Goal: Transaction & Acquisition: Purchase product/service

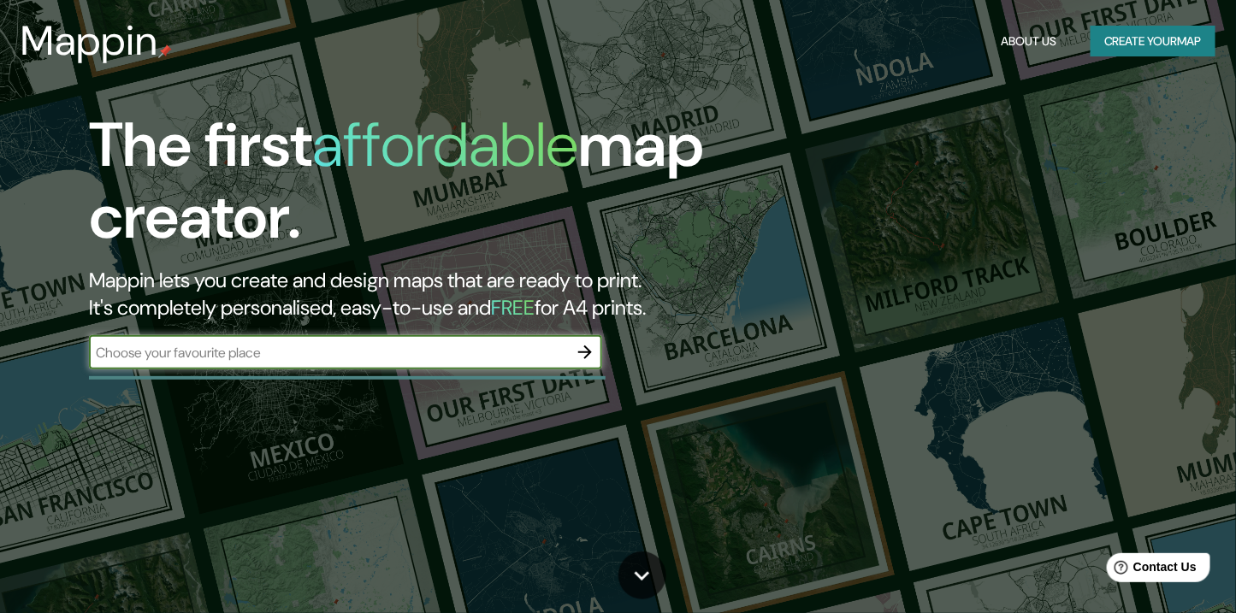
click at [293, 343] on input "text" at bounding box center [328, 353] width 479 height 20
paste input "[GEOGRAPHIC_DATA], [GEOGRAPHIC_DATA]"
type input "[GEOGRAPHIC_DATA], [GEOGRAPHIC_DATA]"
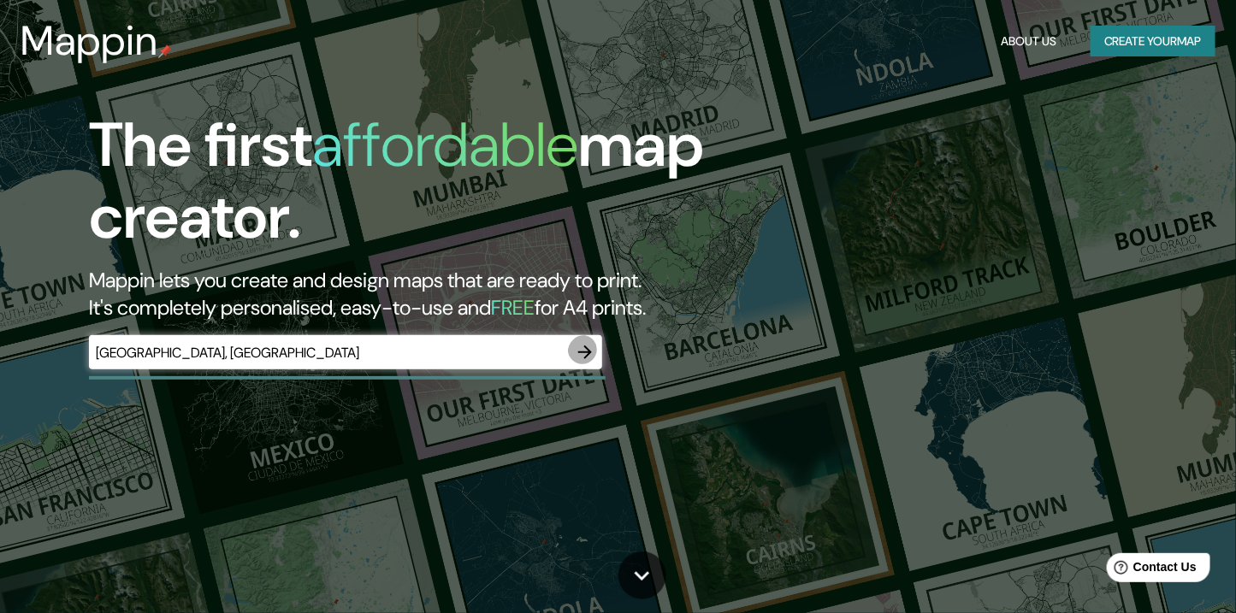
click at [584, 342] on icon "button" at bounding box center [585, 352] width 21 height 21
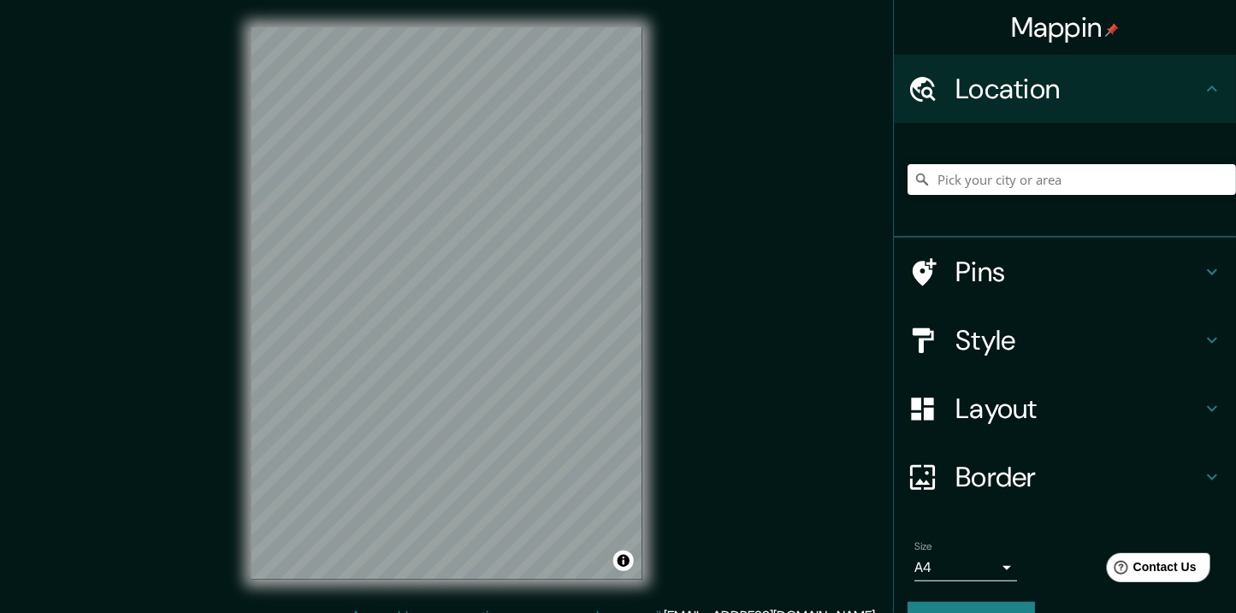
click at [1033, 255] on h4 "Pins" at bounding box center [1079, 272] width 246 height 34
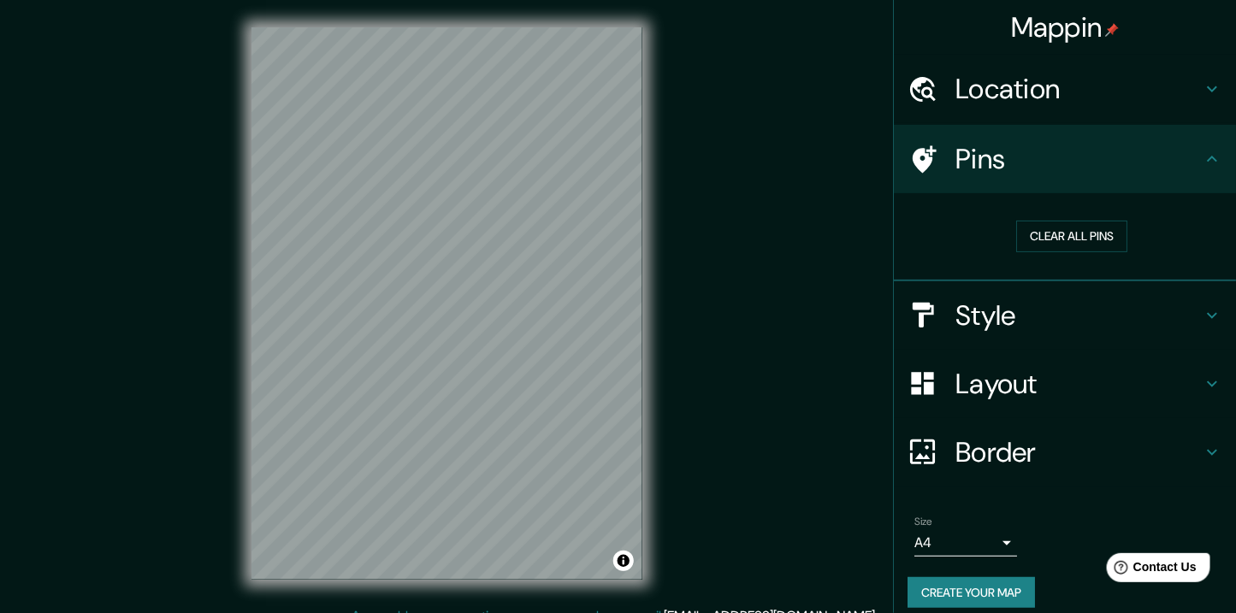
click at [1133, 149] on div "Pins" at bounding box center [1065, 159] width 342 height 68
click at [1116, 86] on h4 "Location" at bounding box center [1079, 89] width 246 height 34
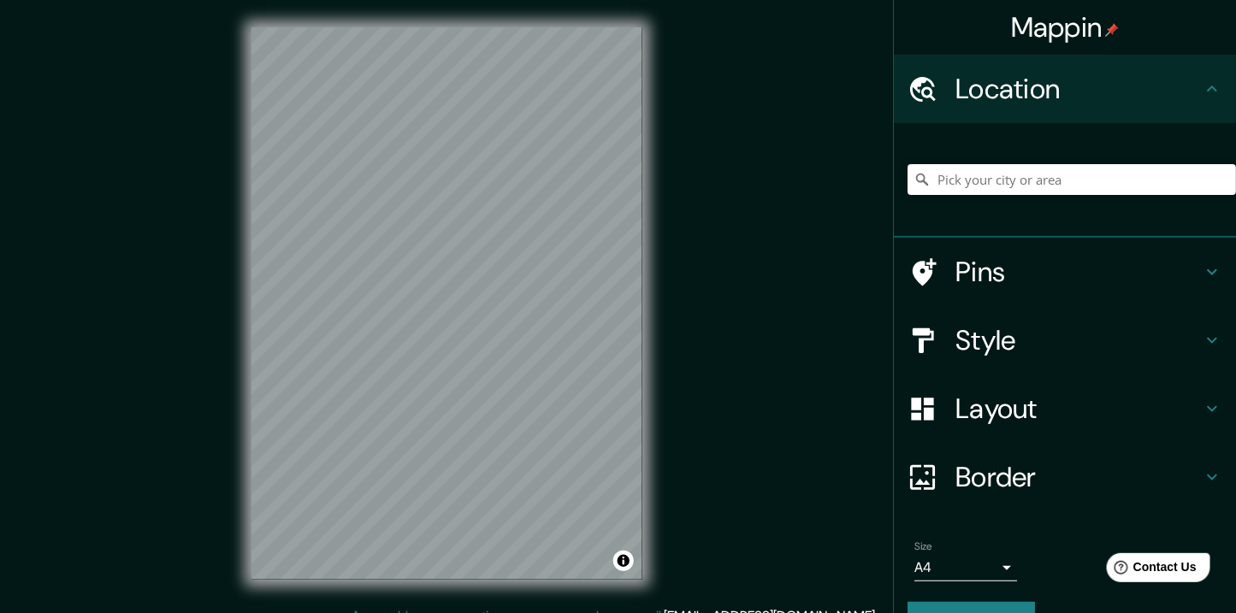
click at [1014, 323] on h4 "Style" at bounding box center [1079, 340] width 246 height 34
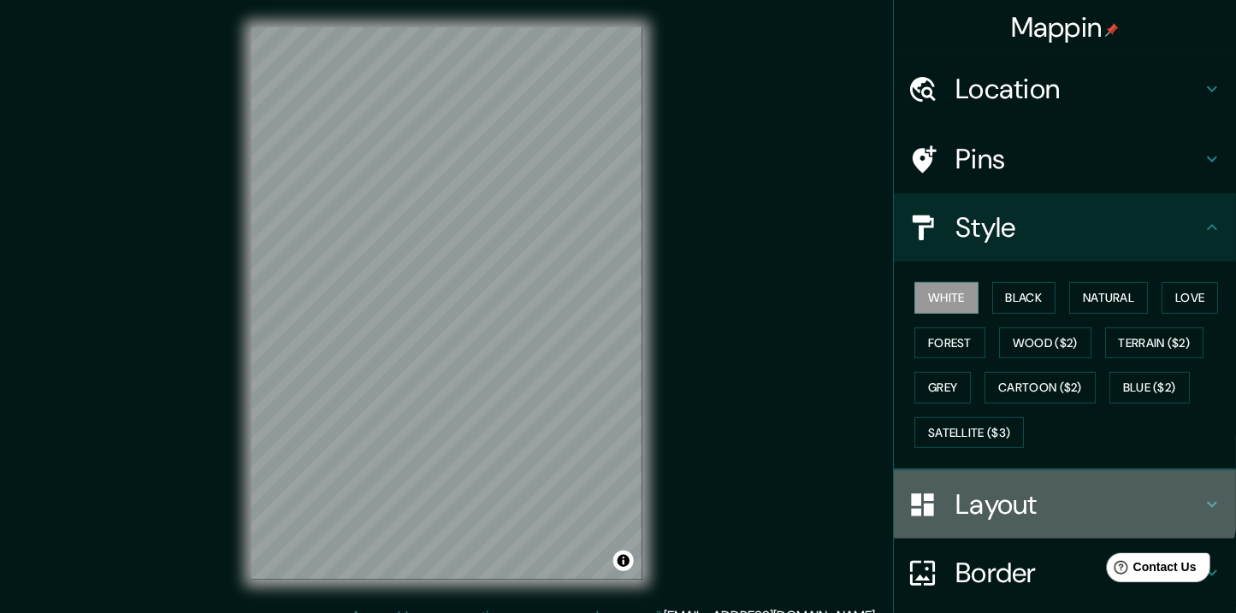
click at [986, 471] on div "Layout" at bounding box center [1065, 505] width 342 height 68
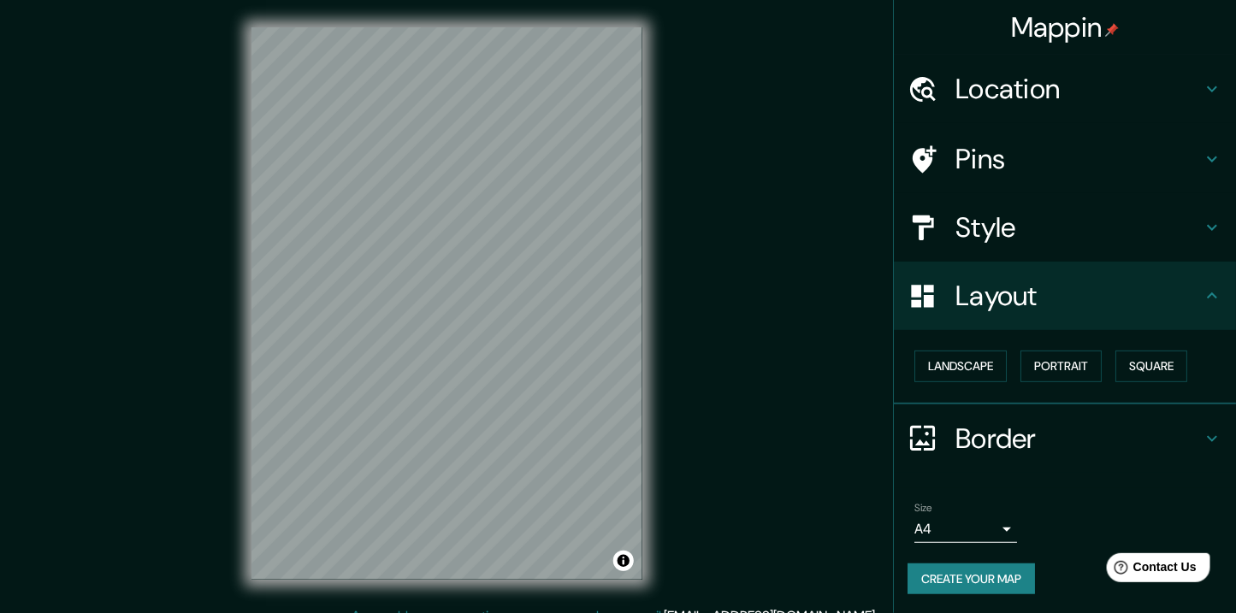
click at [985, 422] on h4 "Border" at bounding box center [1079, 439] width 246 height 34
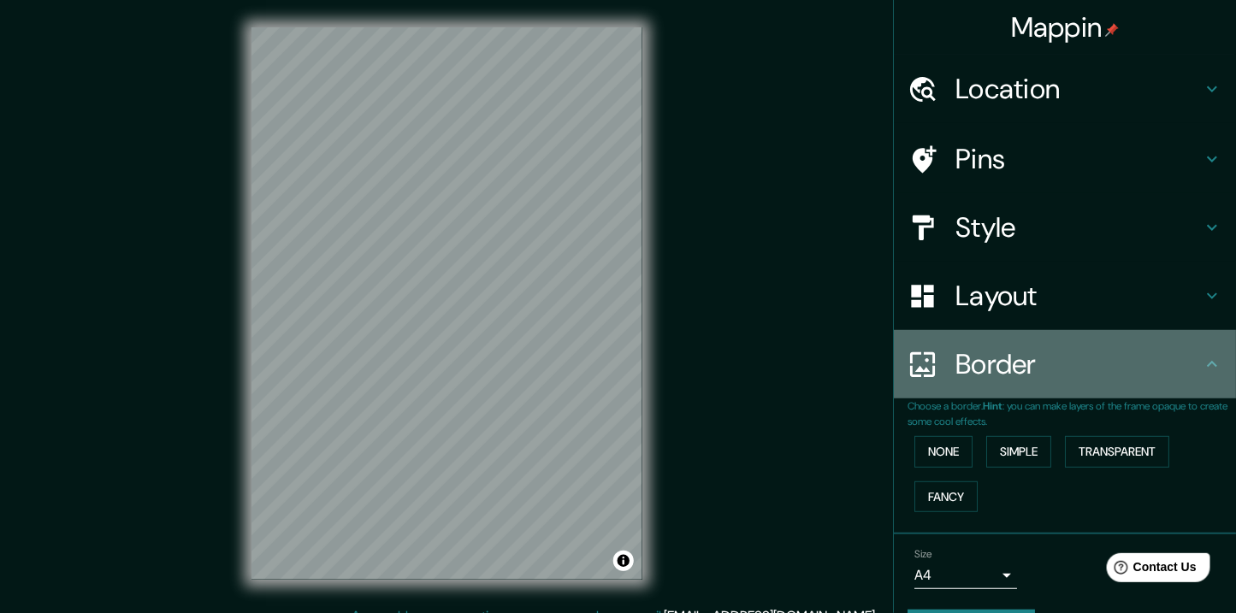
click at [1080, 347] on h4 "Border" at bounding box center [1079, 364] width 246 height 34
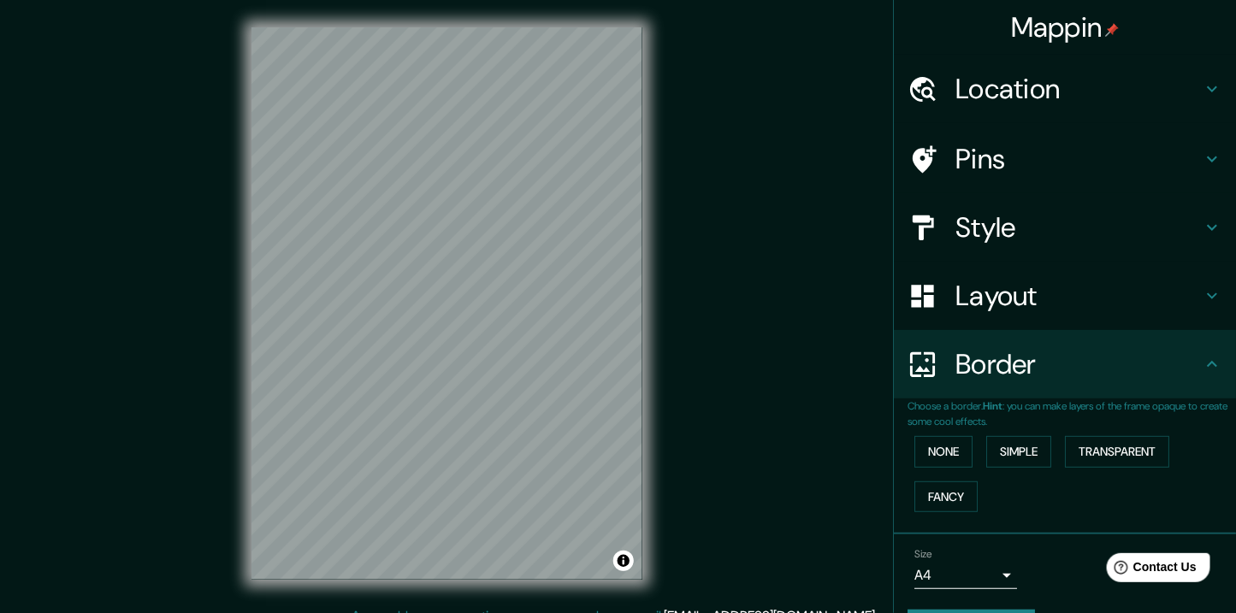
click at [1032, 79] on h4 "Location" at bounding box center [1079, 89] width 246 height 34
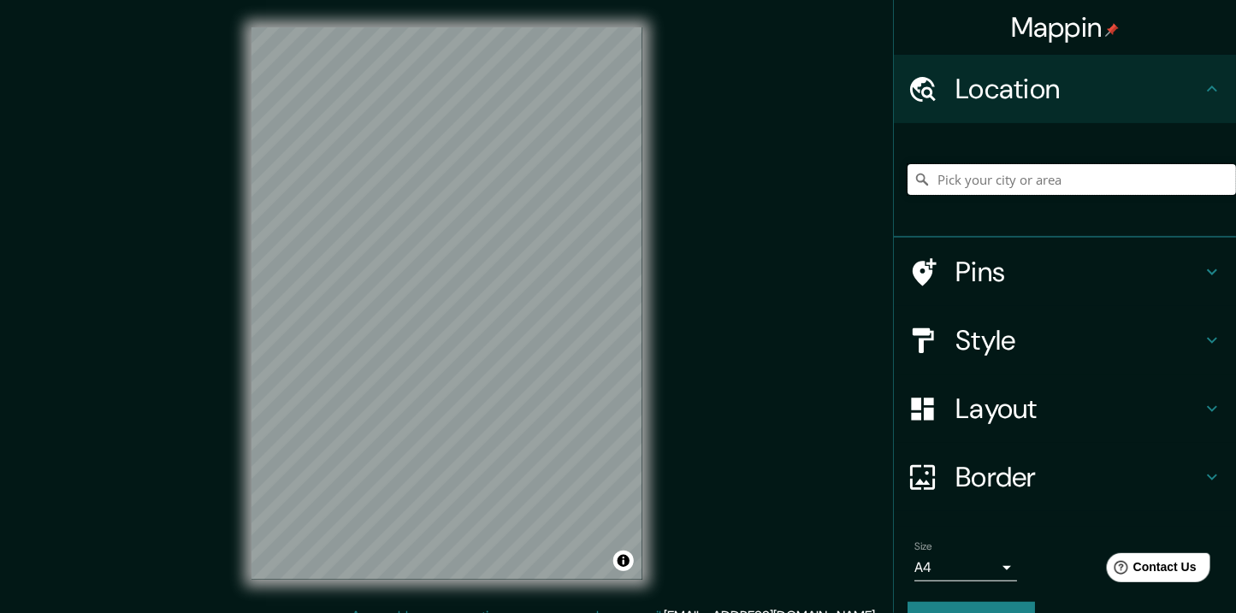
click at [985, 164] on input "Pick your city or area" at bounding box center [1072, 179] width 328 height 31
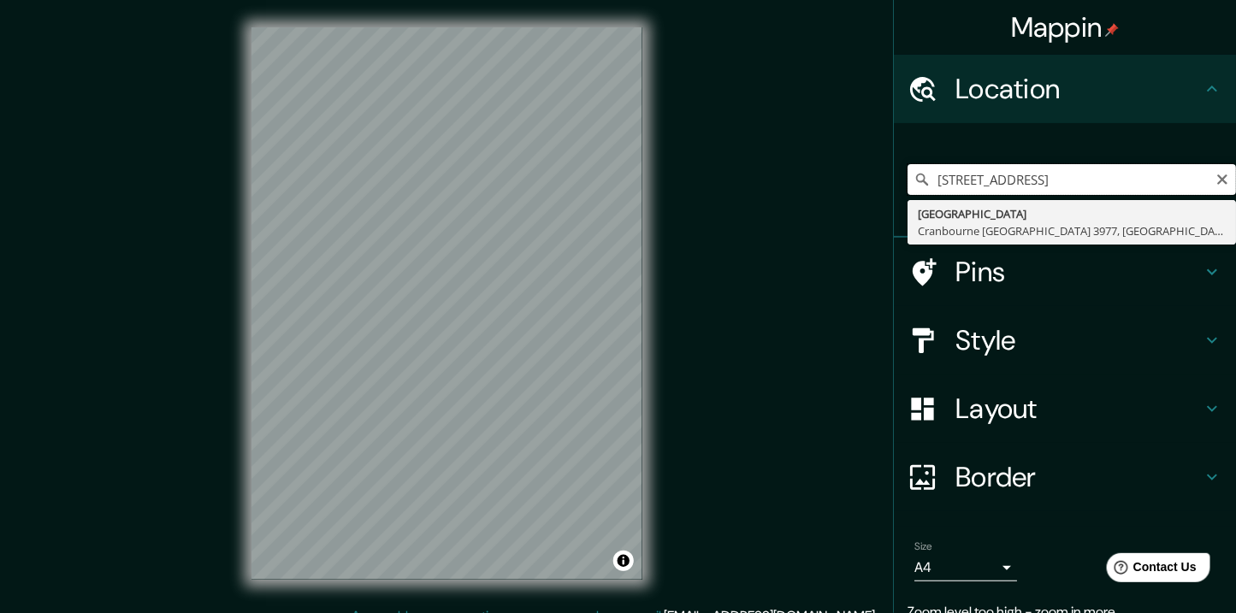
click at [1015, 164] on input "[STREET_ADDRESS]" at bounding box center [1072, 179] width 328 height 31
click at [1041, 164] on input "[STREET_ADDRESS]" at bounding box center [1072, 179] width 328 height 31
type input "[STREET_ADDRESS]"
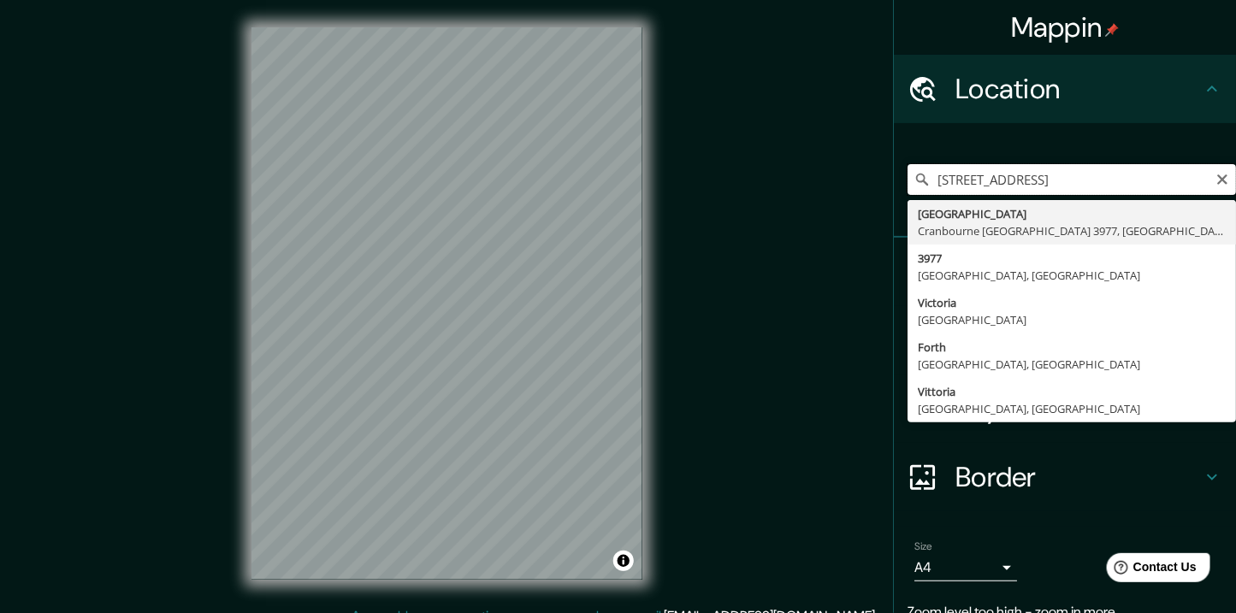
click at [1041, 164] on input "[STREET_ADDRESS]" at bounding box center [1072, 179] width 328 height 31
paste input "[GEOGRAPHIC_DATA], [GEOGRAPHIC_DATA]"
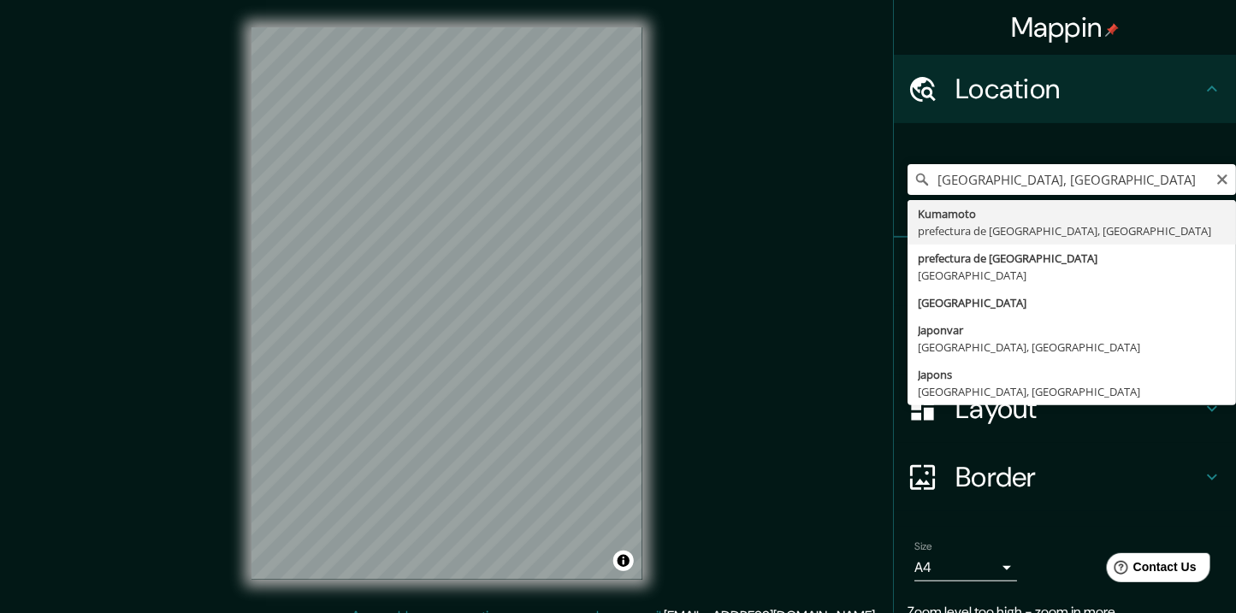
type input "[GEOGRAPHIC_DATA], prefectura de [GEOGRAPHIC_DATA], [GEOGRAPHIC_DATA]"
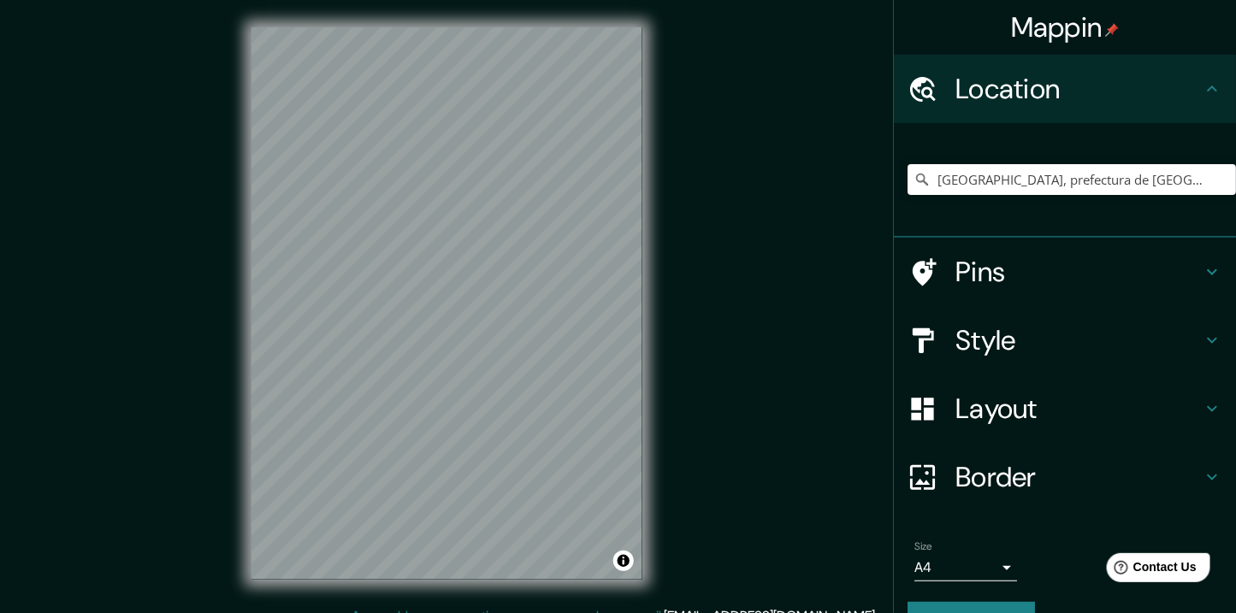
click at [1019, 255] on h4 "Pins" at bounding box center [1079, 272] width 246 height 34
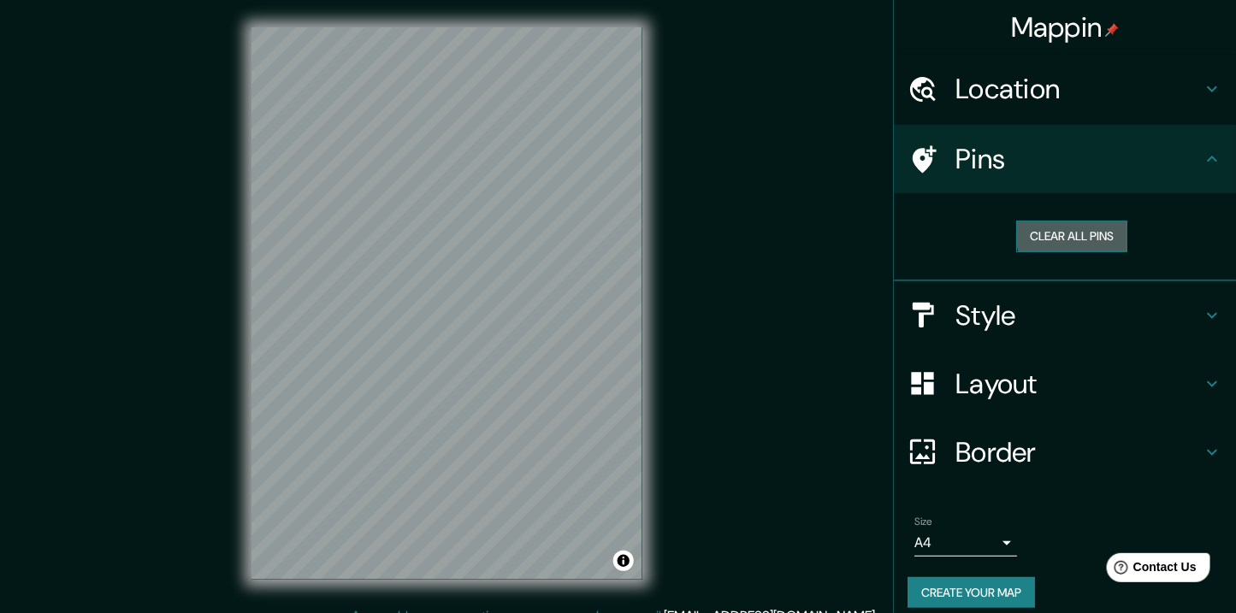
click at [1098, 221] on button "Clear all pins" at bounding box center [1071, 237] width 111 height 32
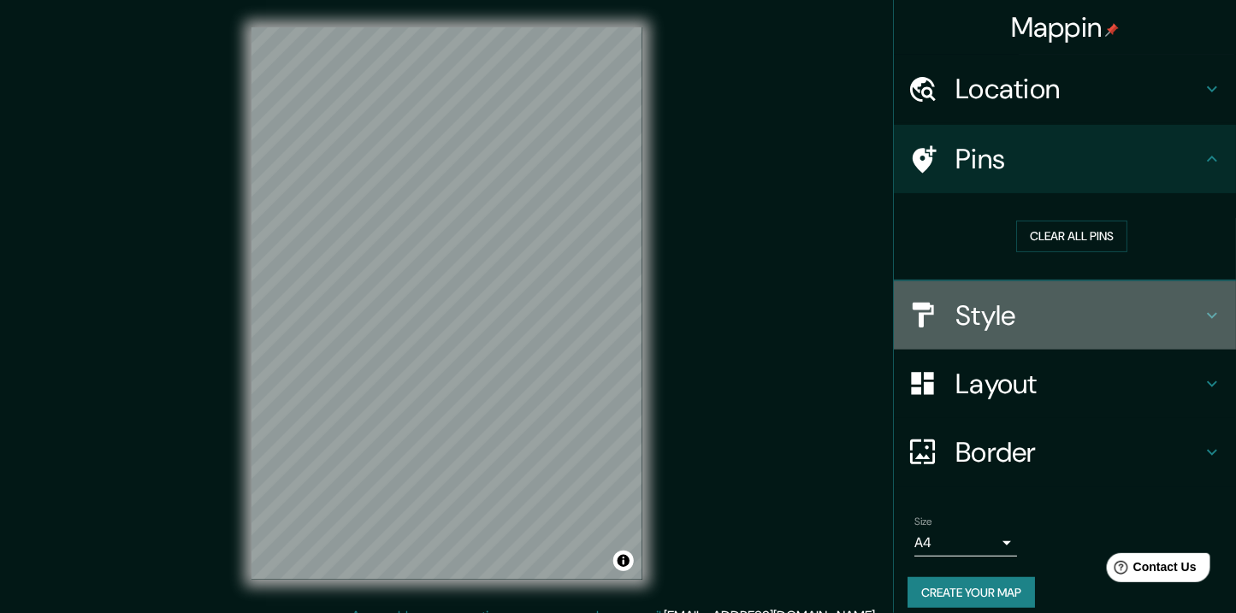
click at [1015, 299] on h4 "Style" at bounding box center [1079, 316] width 246 height 34
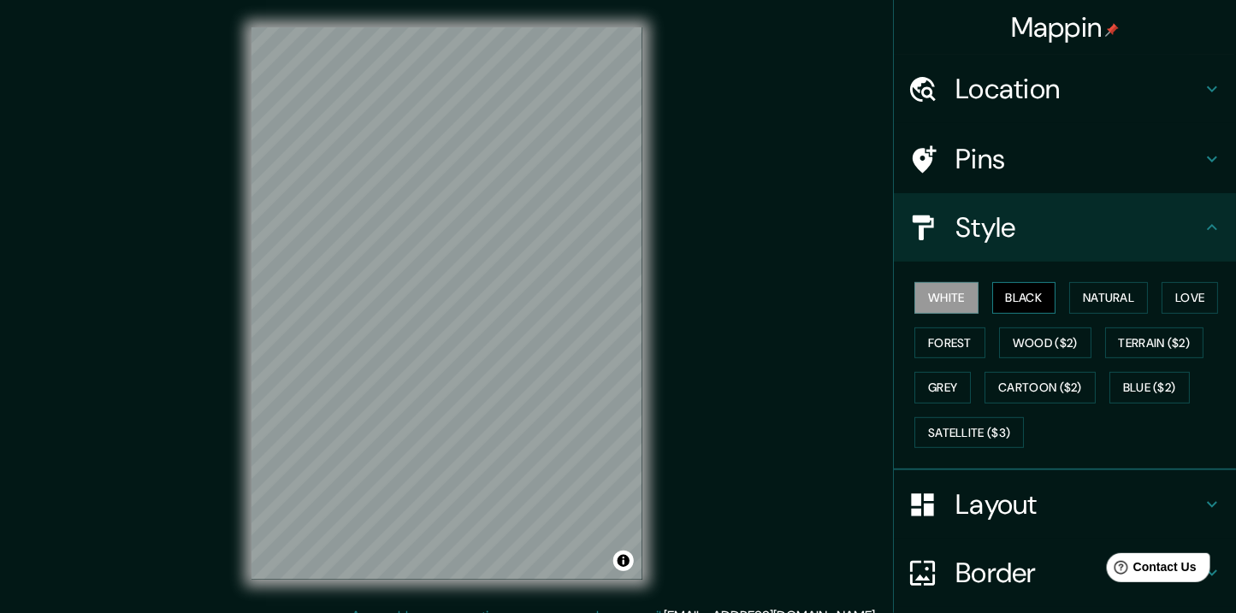
click at [1011, 282] on button "Black" at bounding box center [1024, 298] width 64 height 32
click at [1096, 282] on button "Natural" at bounding box center [1108, 298] width 79 height 32
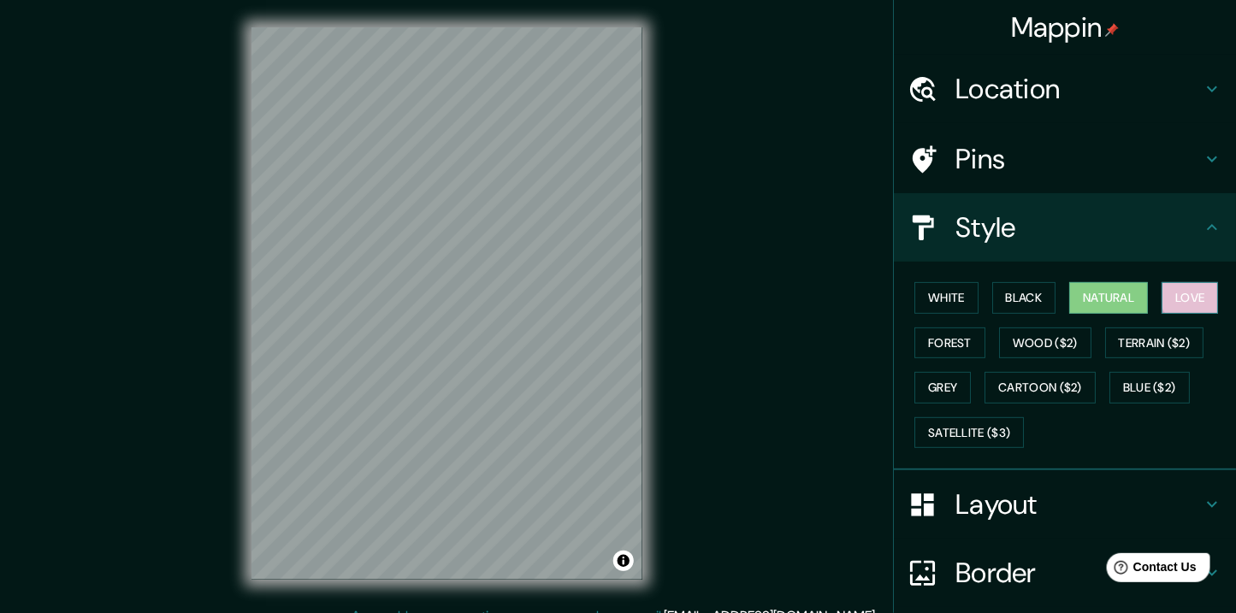
click at [1175, 282] on button "Love" at bounding box center [1190, 298] width 56 height 32
click at [944, 328] on button "Forest" at bounding box center [949, 344] width 71 height 32
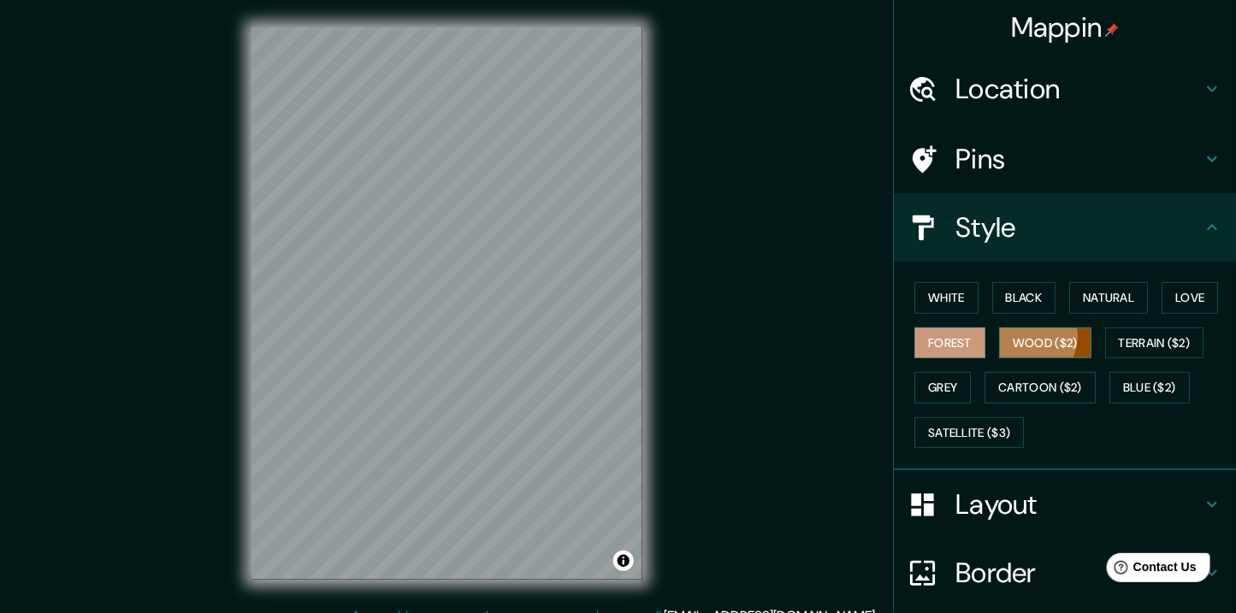
click at [1014, 328] on button "Wood ($2)" at bounding box center [1045, 344] width 92 height 32
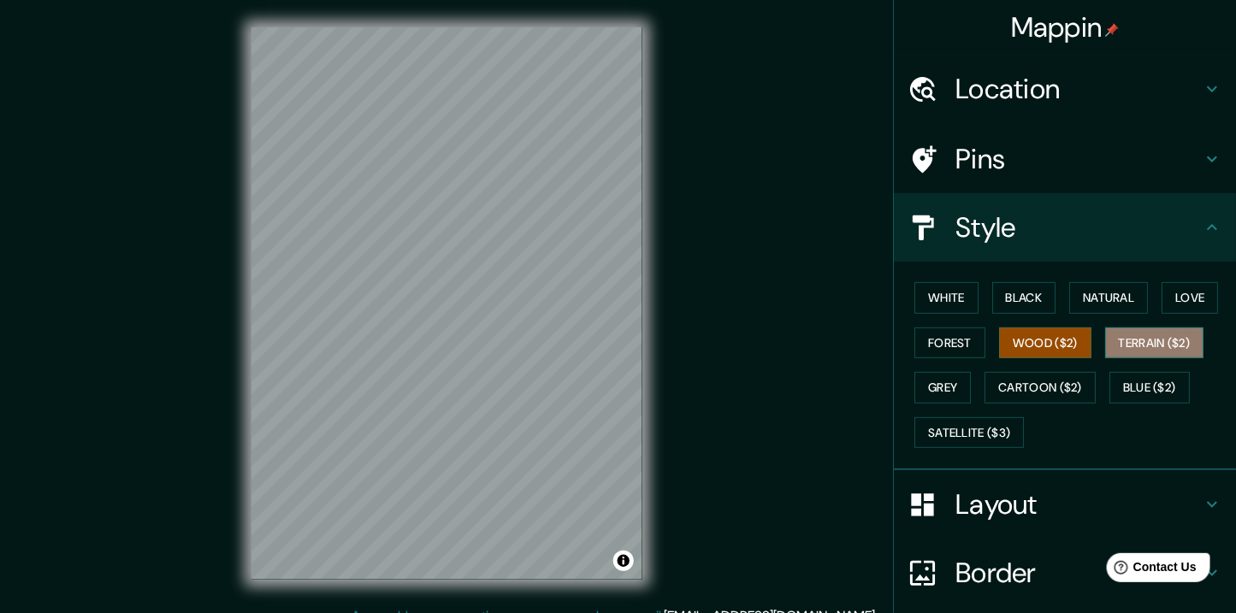
click at [1133, 328] on button "Terrain ($2)" at bounding box center [1154, 344] width 99 height 32
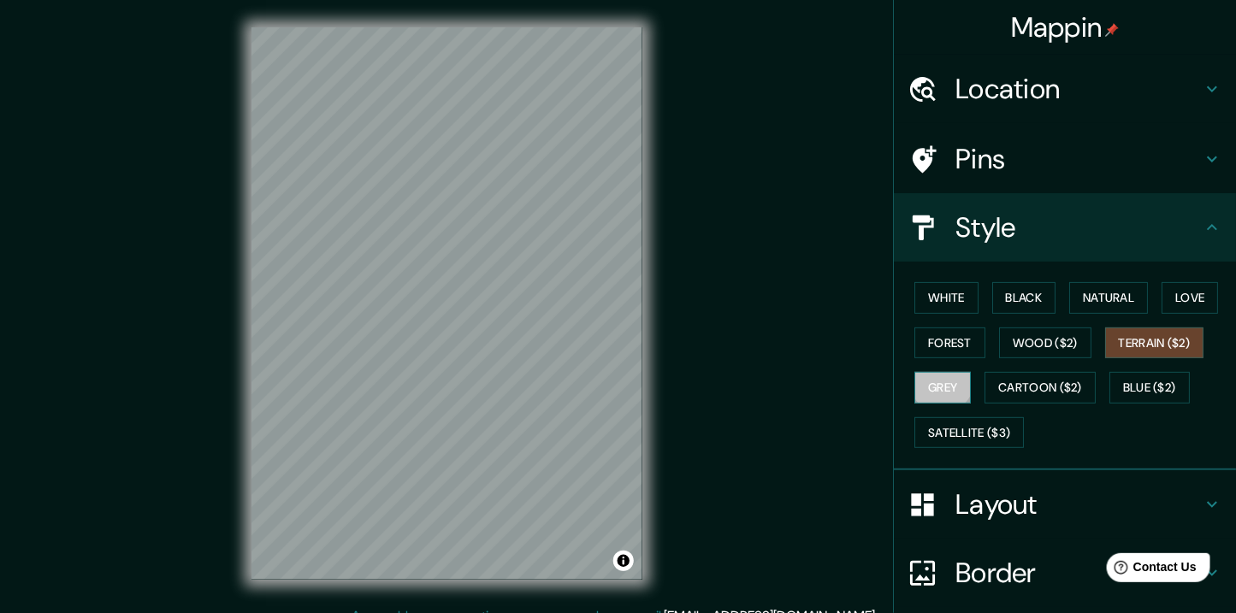
click at [971, 372] on button "Grey" at bounding box center [942, 388] width 56 height 32
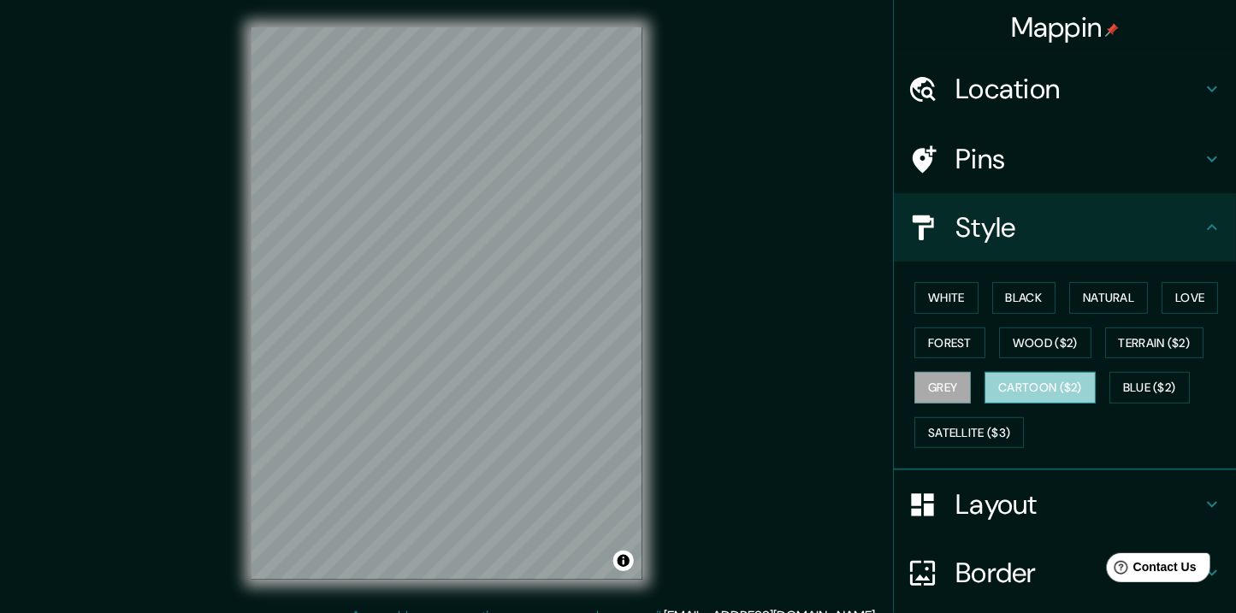
click at [985, 372] on button "Cartoon ($2)" at bounding box center [1040, 388] width 111 height 32
click at [1110, 372] on button "Blue ($2)" at bounding box center [1150, 388] width 80 height 32
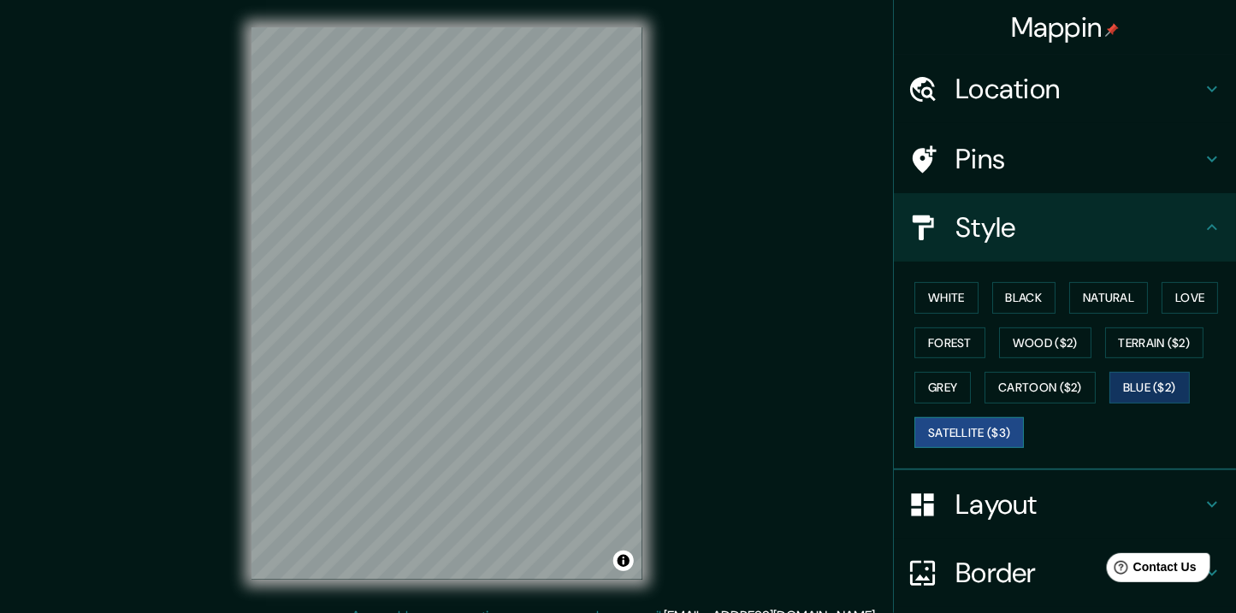
click at [1024, 417] on button "Satellite ($3)" at bounding box center [968, 433] width 109 height 32
click at [1015, 142] on h4 "Pins" at bounding box center [1079, 159] width 246 height 34
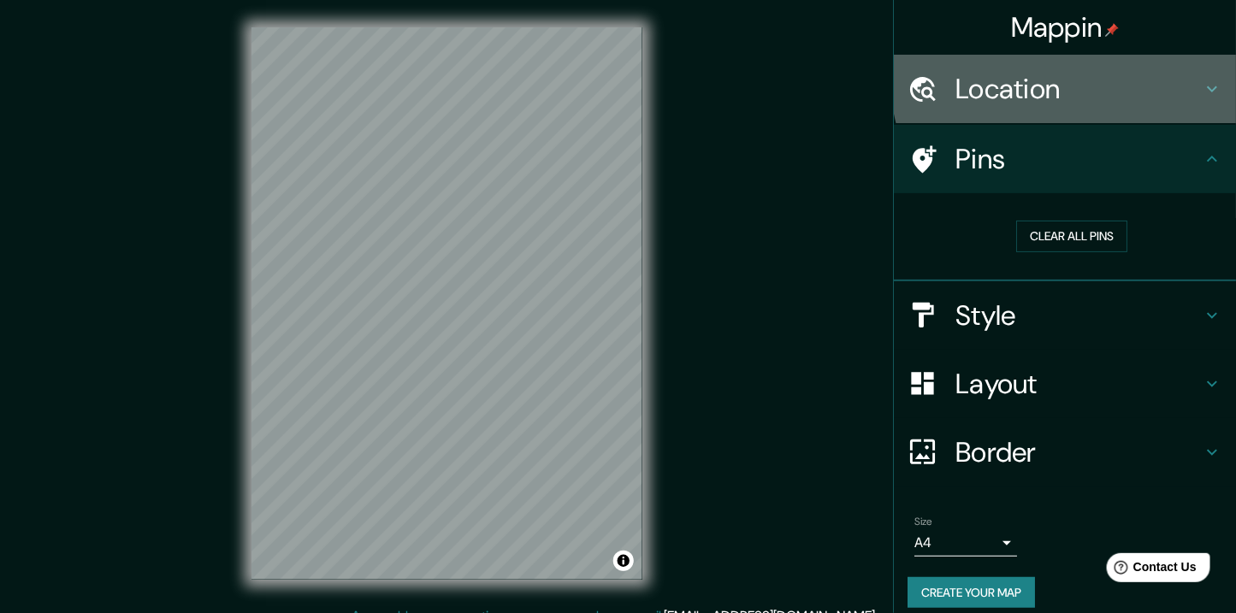
click at [1074, 79] on h4 "Location" at bounding box center [1079, 89] width 246 height 34
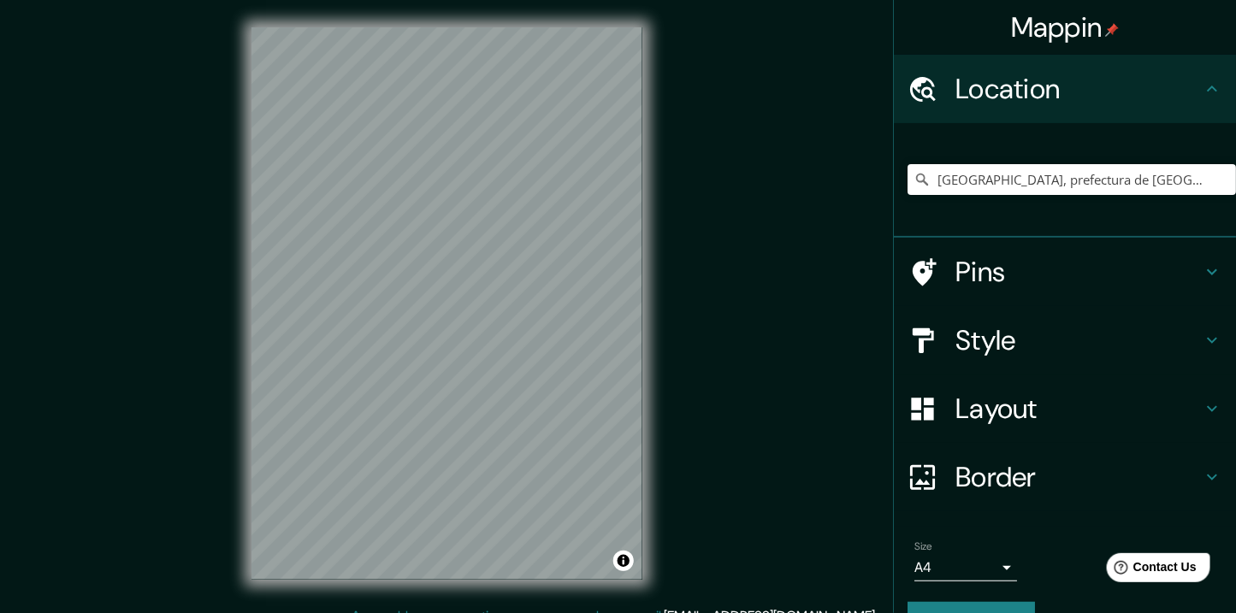
click at [999, 392] on h4 "Layout" at bounding box center [1079, 409] width 246 height 34
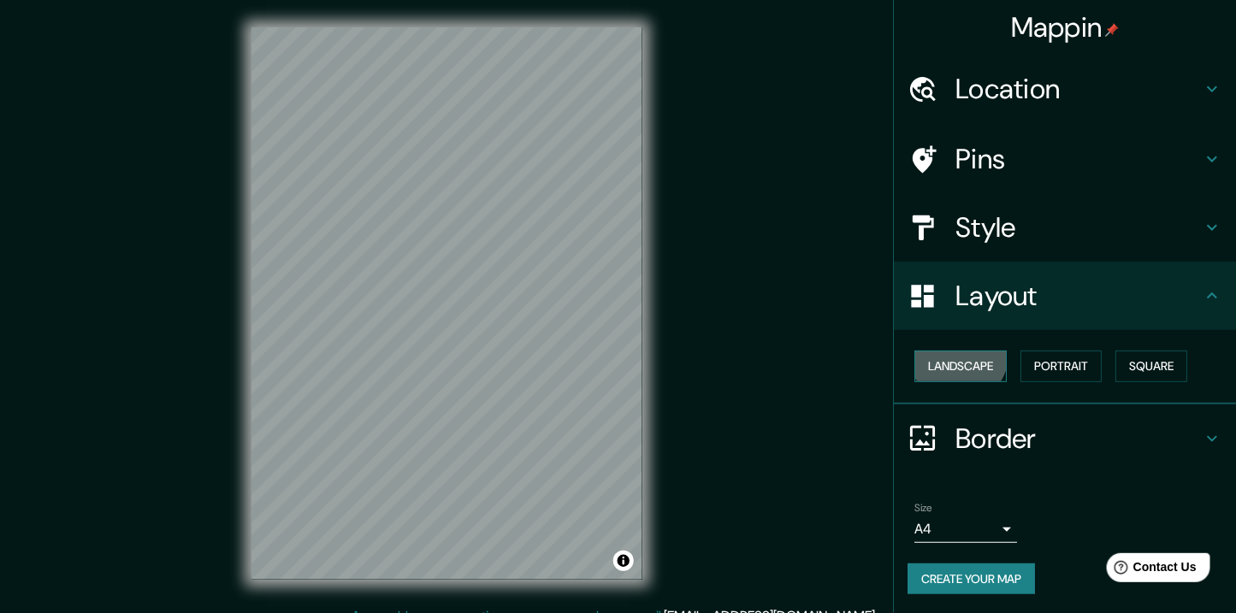
click at [960, 351] on button "Landscape" at bounding box center [960, 367] width 92 height 32
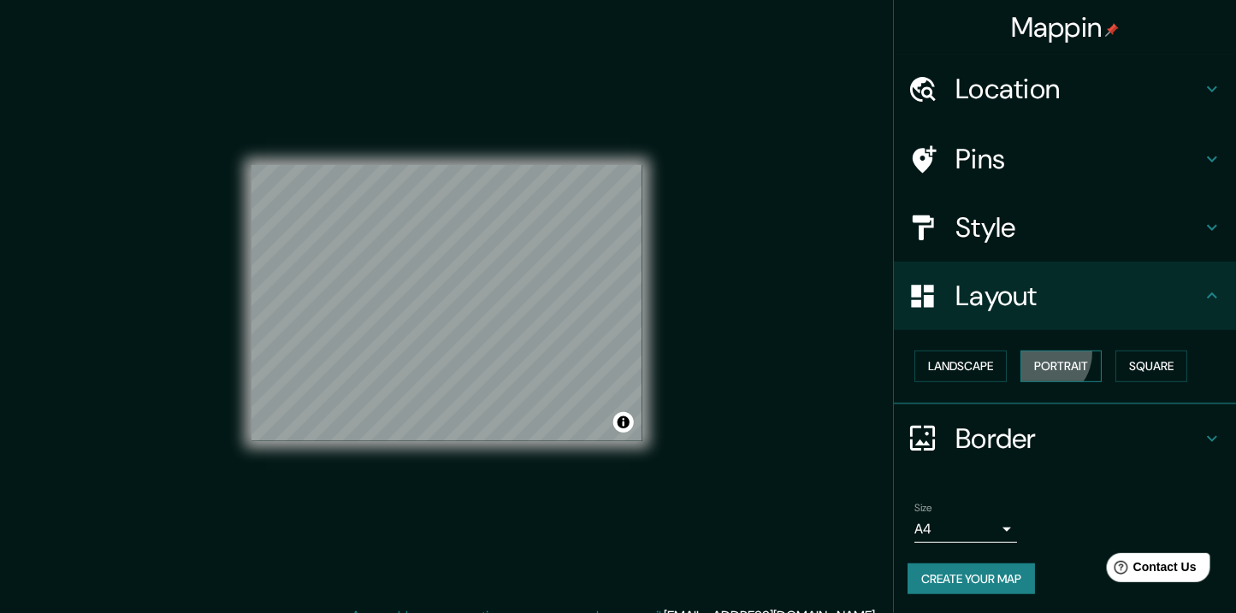
click at [1027, 351] on button "Portrait" at bounding box center [1061, 367] width 81 height 32
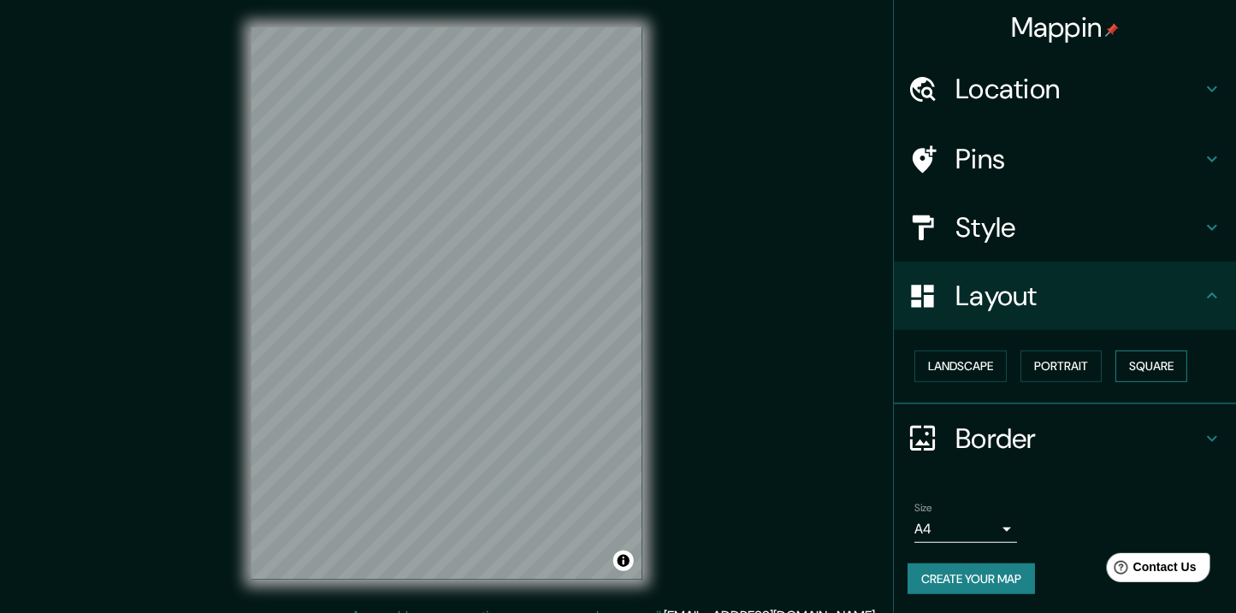
click at [1117, 351] on button "Square" at bounding box center [1152, 367] width 72 height 32
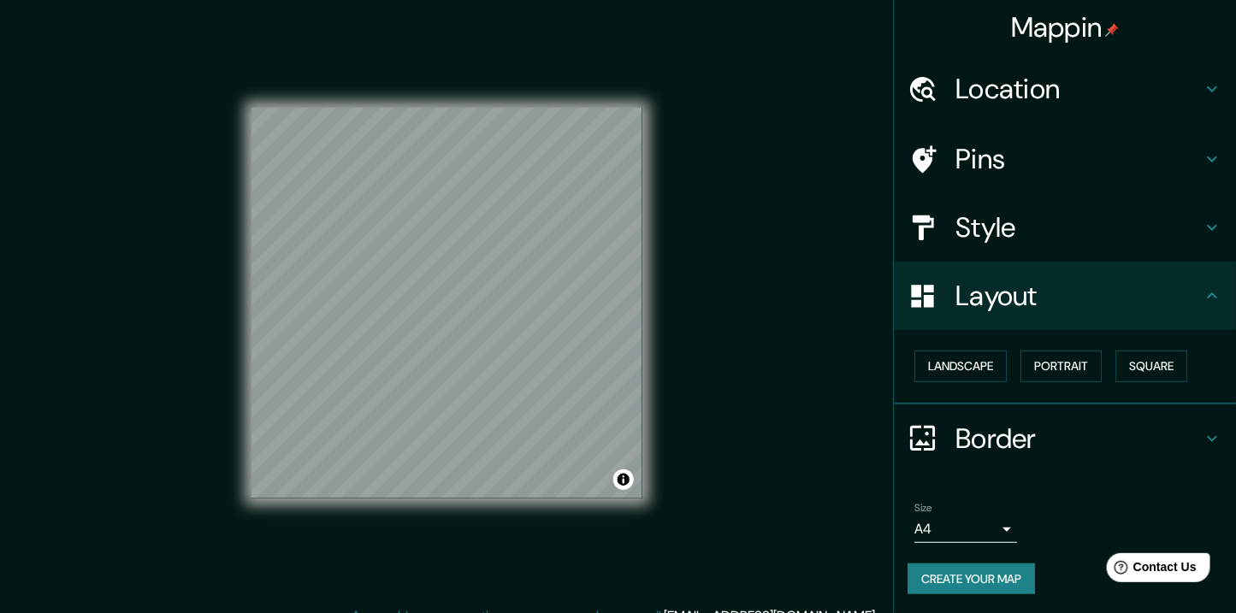
click at [1088, 210] on h4 "Style" at bounding box center [1079, 227] width 246 height 34
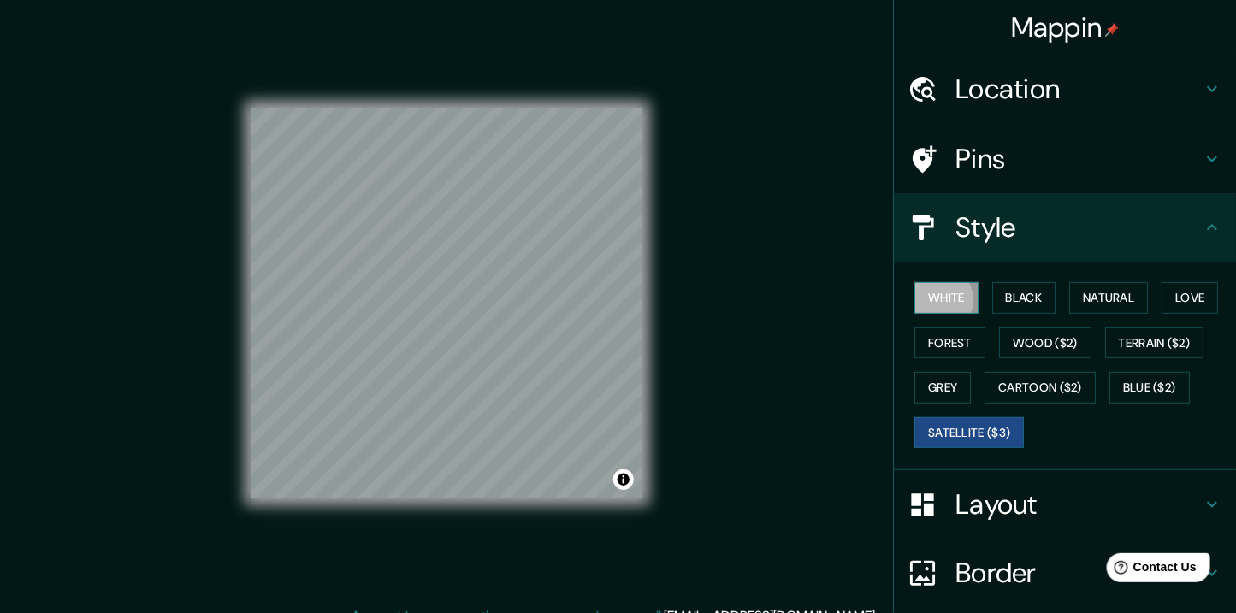
click at [937, 282] on button "White" at bounding box center [946, 298] width 64 height 32
click at [1007, 282] on button "Black" at bounding box center [1024, 298] width 64 height 32
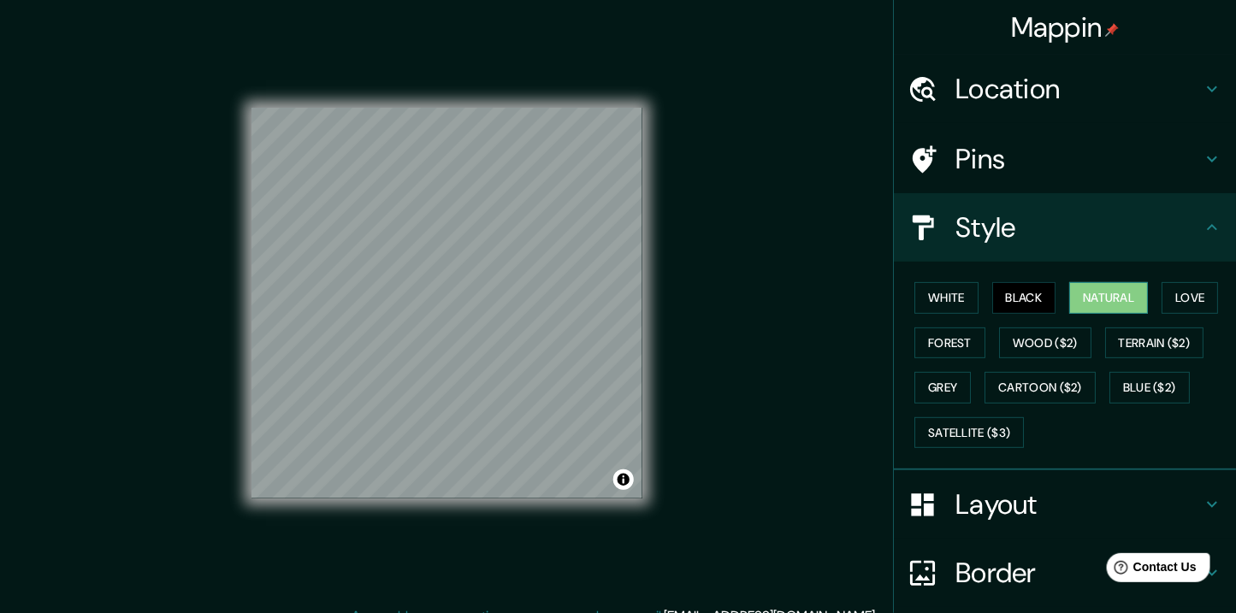
click at [1078, 282] on button "Natural" at bounding box center [1108, 298] width 79 height 32
click at [672, 304] on div "Mappin Location [GEOGRAPHIC_DATA], [GEOGRAPHIC_DATA], [GEOGRAPHIC_DATA] Pins St…" at bounding box center [618, 317] width 1236 height 634
click at [959, 328] on button "Forest" at bounding box center [949, 344] width 71 height 32
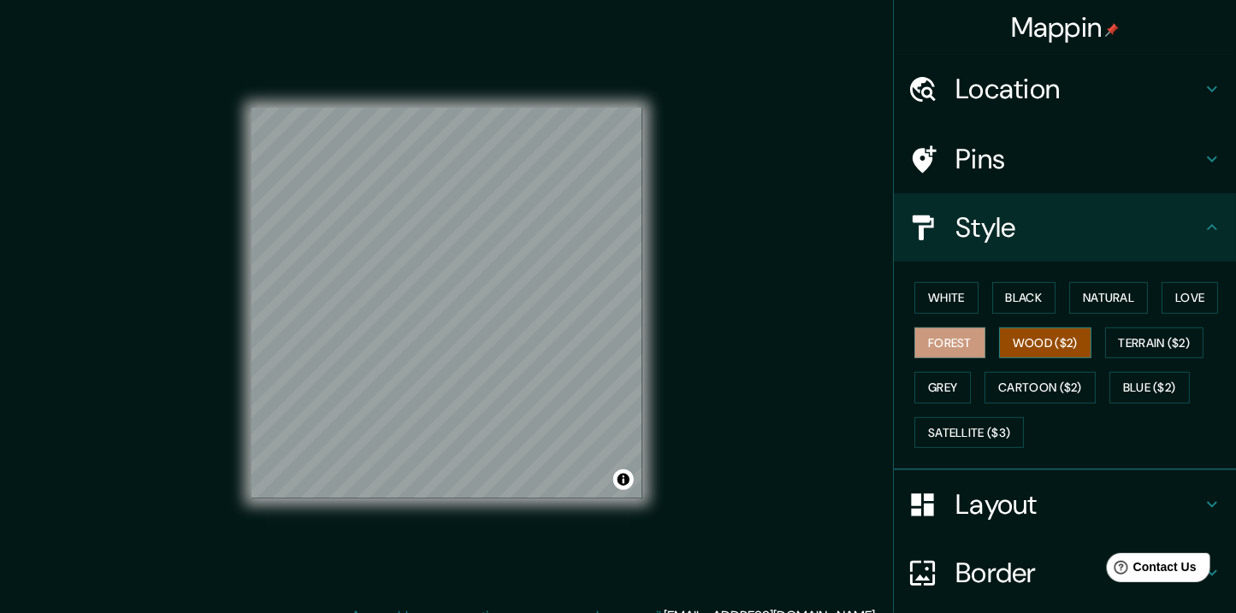
click at [1007, 328] on button "Wood ($2)" at bounding box center [1045, 344] width 92 height 32
click at [1108, 328] on button "Terrain ($2)" at bounding box center [1154, 344] width 99 height 32
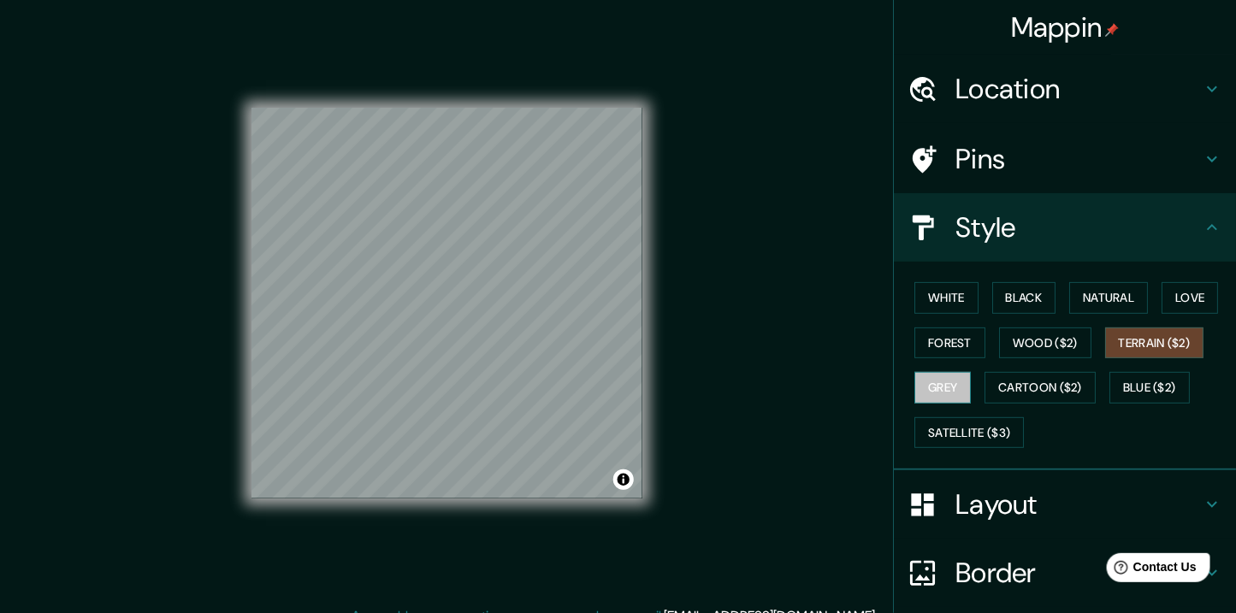
click at [971, 372] on button "Grey" at bounding box center [942, 388] width 56 height 32
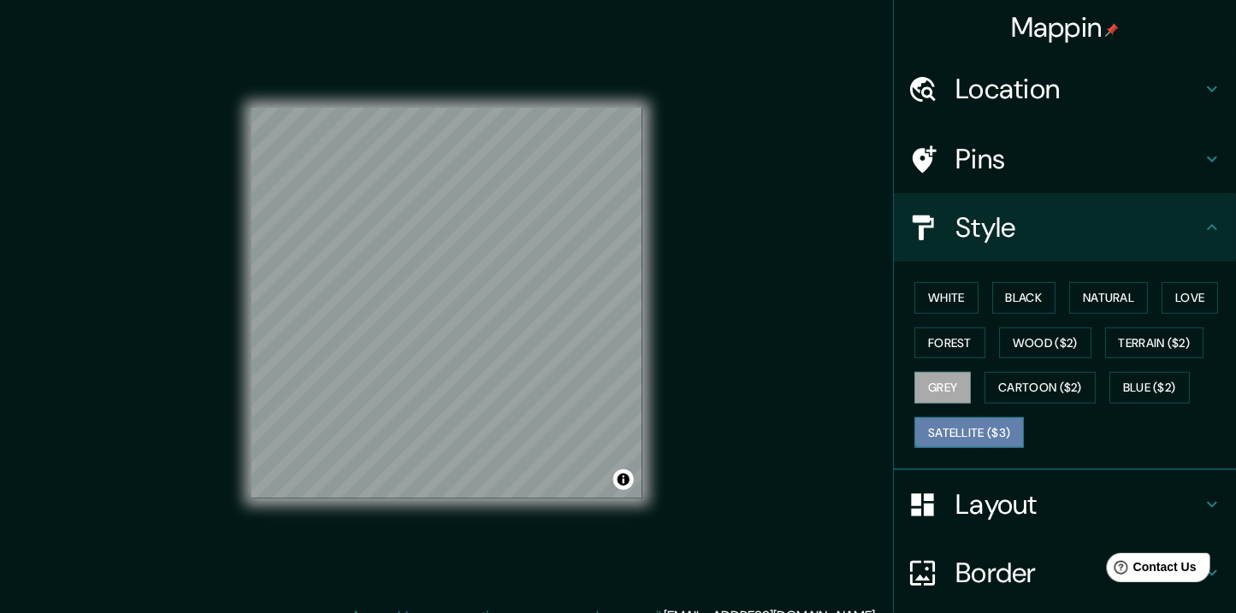
click at [1024, 417] on button "Satellite ($3)" at bounding box center [968, 433] width 109 height 32
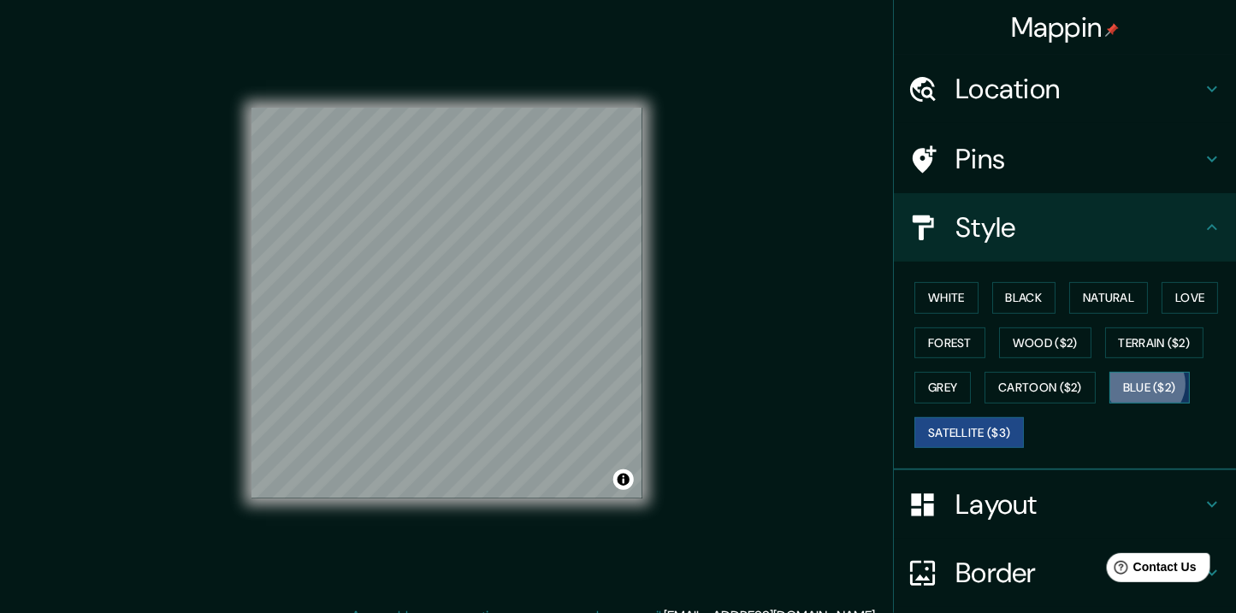
click at [1110, 372] on button "Blue ($2)" at bounding box center [1150, 388] width 80 height 32
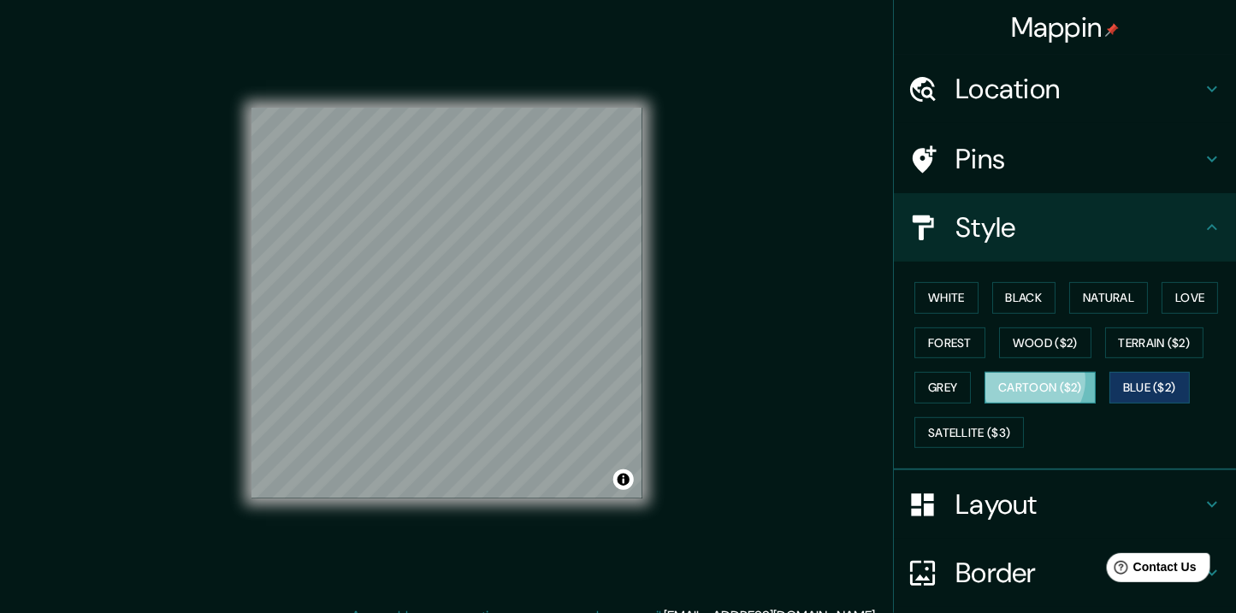
click at [985, 372] on button "Cartoon ($2)" at bounding box center [1040, 388] width 111 height 32
click at [962, 282] on button "White" at bounding box center [946, 298] width 64 height 32
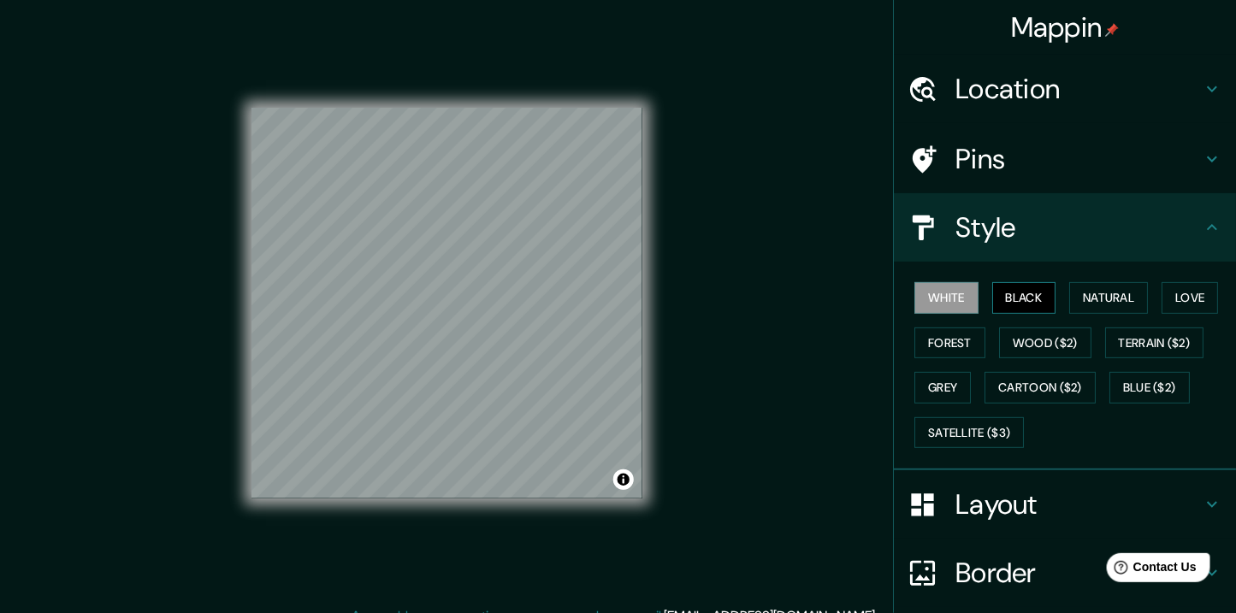
click at [1004, 282] on button "Black" at bounding box center [1024, 298] width 64 height 32
click at [950, 282] on button "White" at bounding box center [946, 298] width 64 height 32
click at [1029, 488] on h4 "Layout" at bounding box center [1079, 505] width 246 height 34
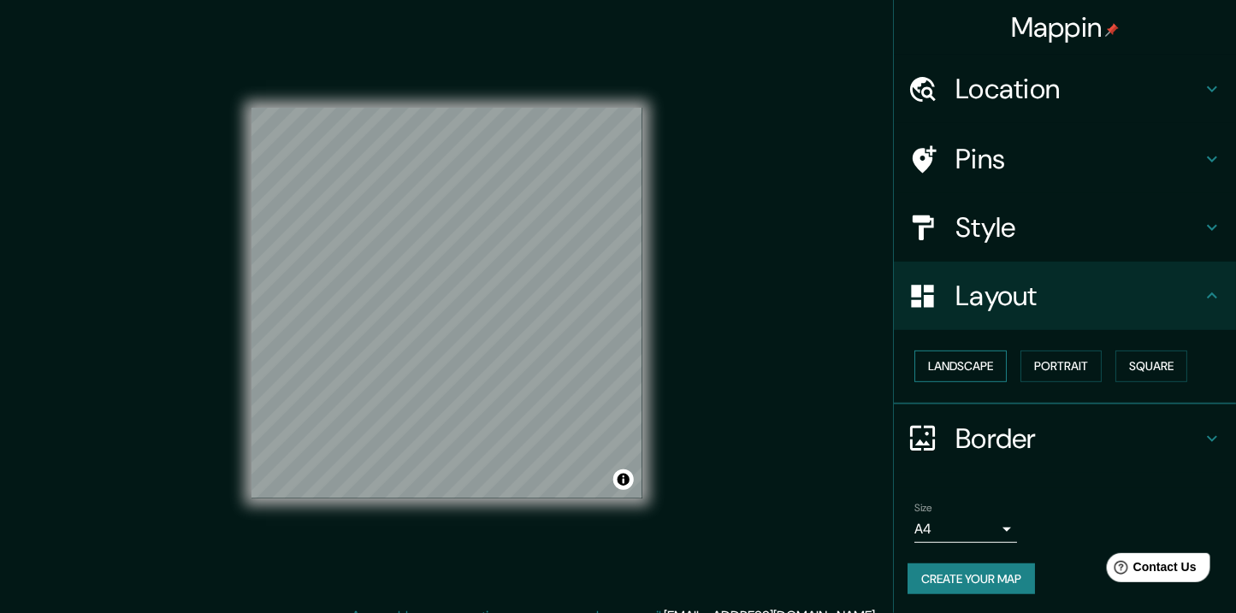
click at [974, 351] on button "Landscape" at bounding box center [960, 367] width 92 height 32
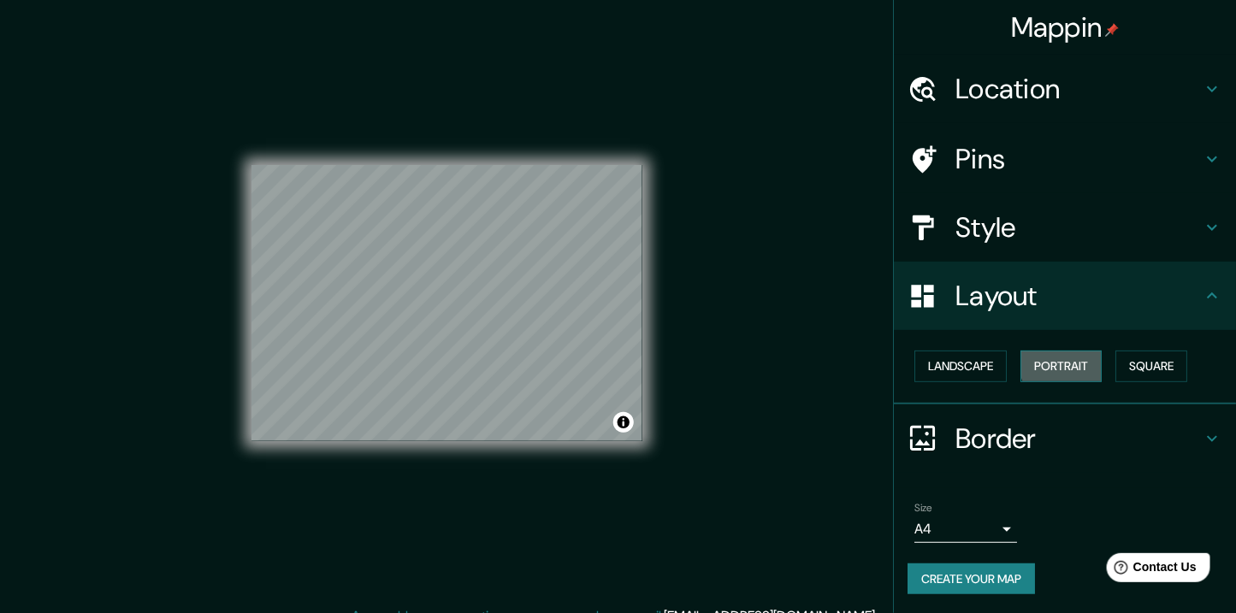
click at [1066, 351] on button "Portrait" at bounding box center [1061, 367] width 81 height 32
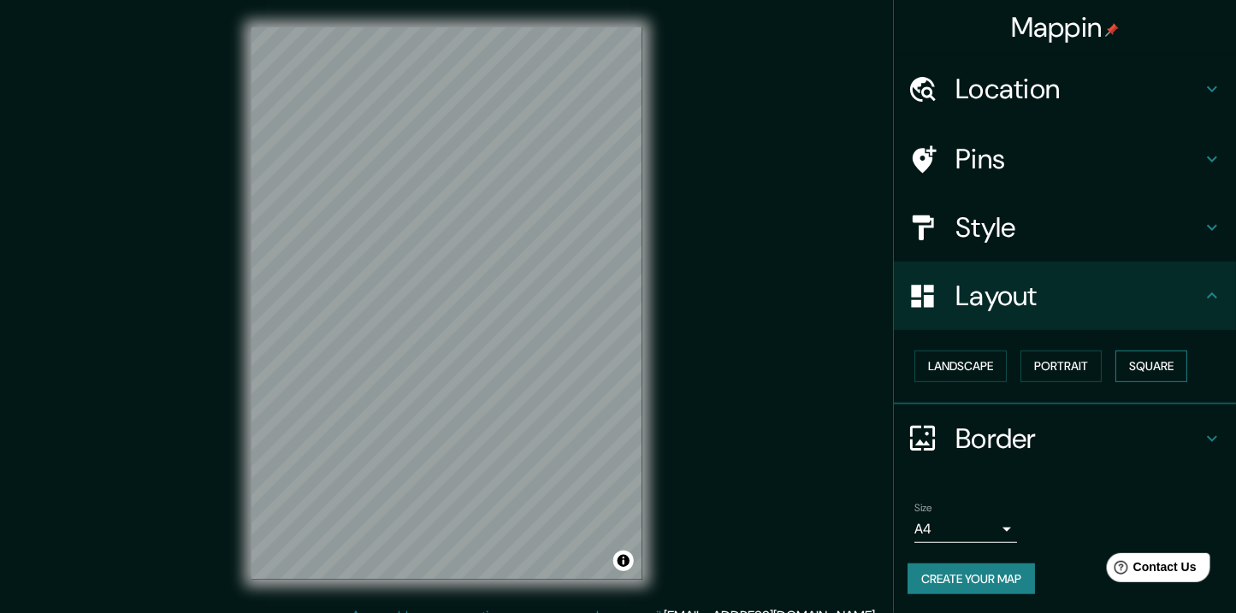
click at [1116, 351] on button "Square" at bounding box center [1152, 367] width 72 height 32
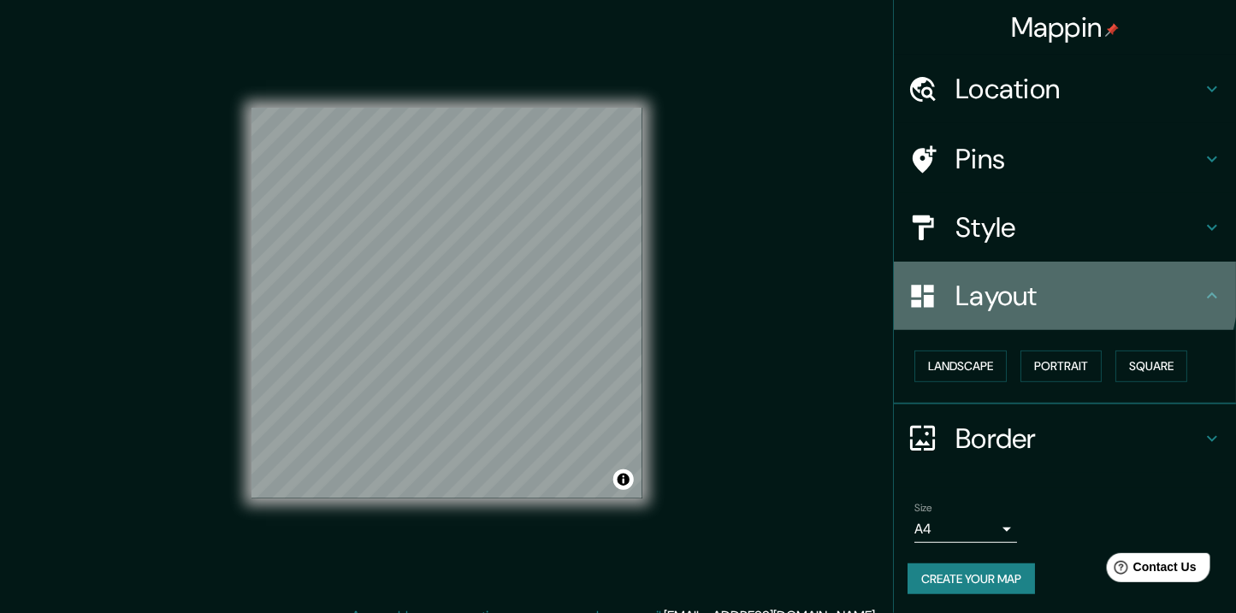
click at [1033, 279] on h4 "Layout" at bounding box center [1079, 296] width 246 height 34
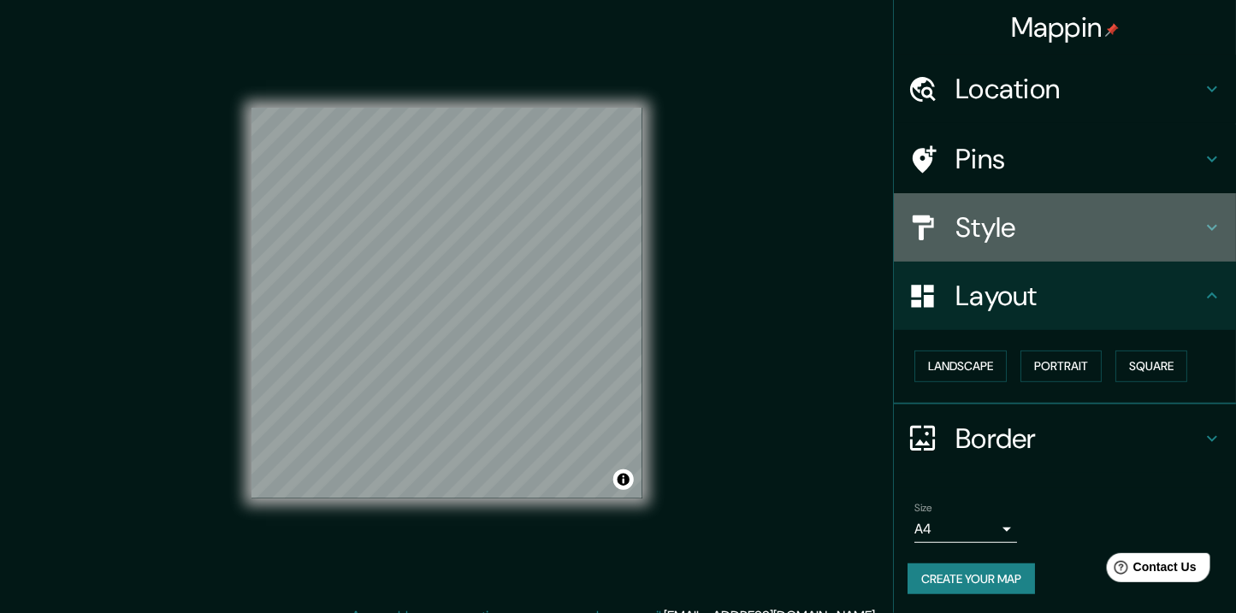
click at [1035, 206] on div "Style" at bounding box center [1065, 227] width 342 height 68
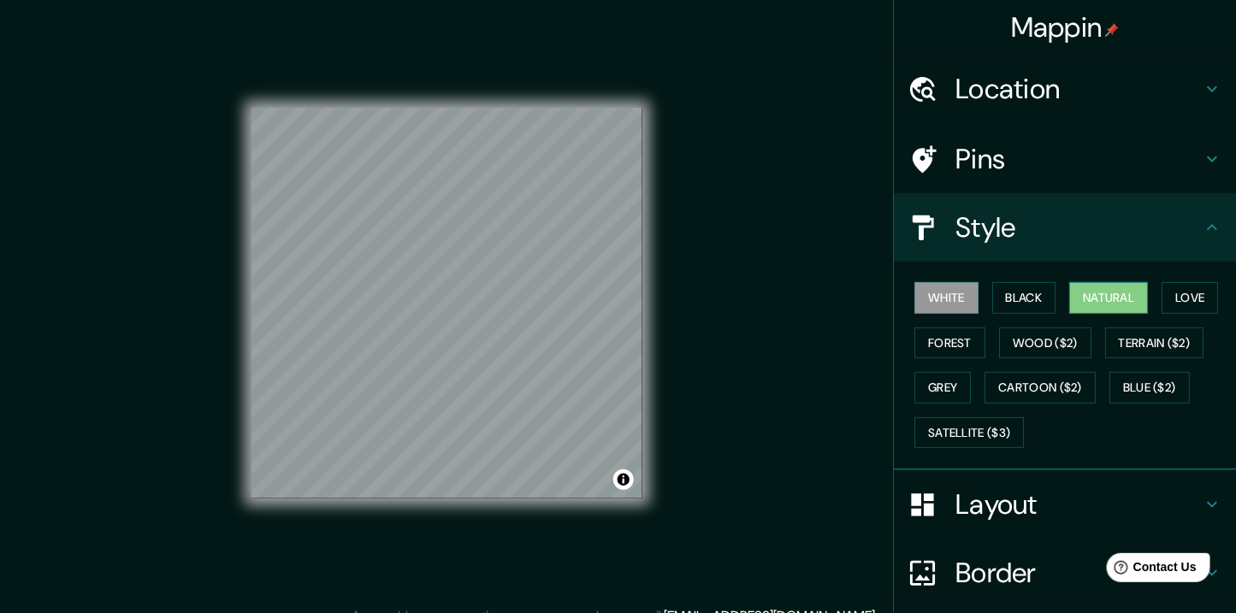
click at [1104, 282] on button "Natural" at bounding box center [1108, 298] width 79 height 32
click at [972, 488] on h4 "Layout" at bounding box center [1079, 505] width 246 height 34
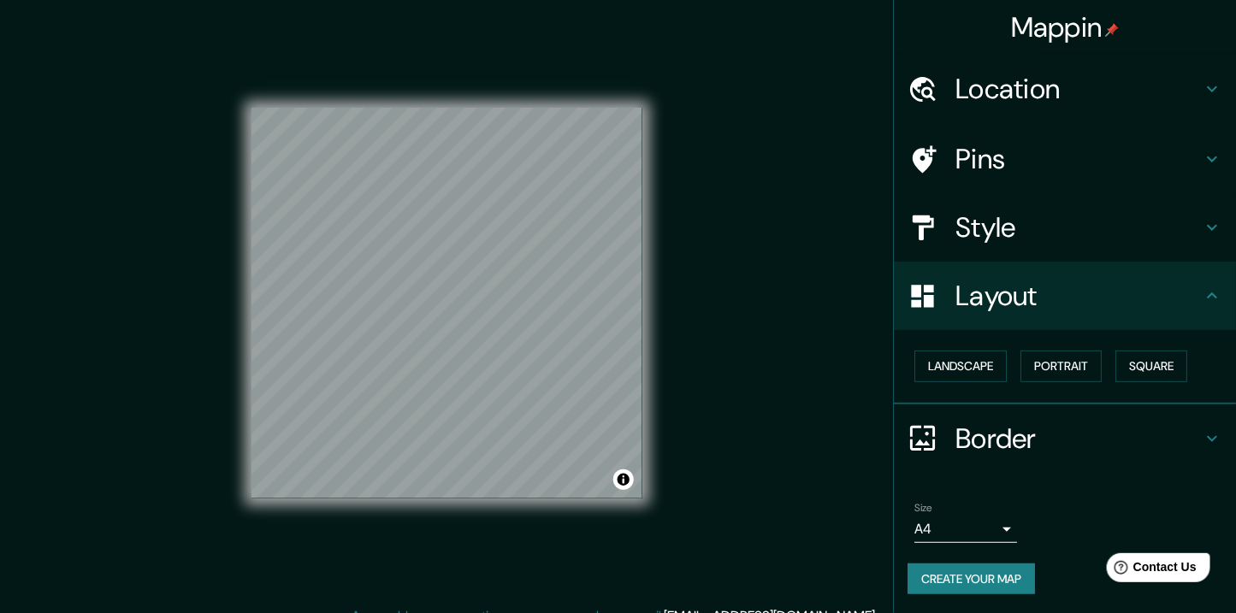
click at [992, 422] on h4 "Border" at bounding box center [1079, 439] width 246 height 34
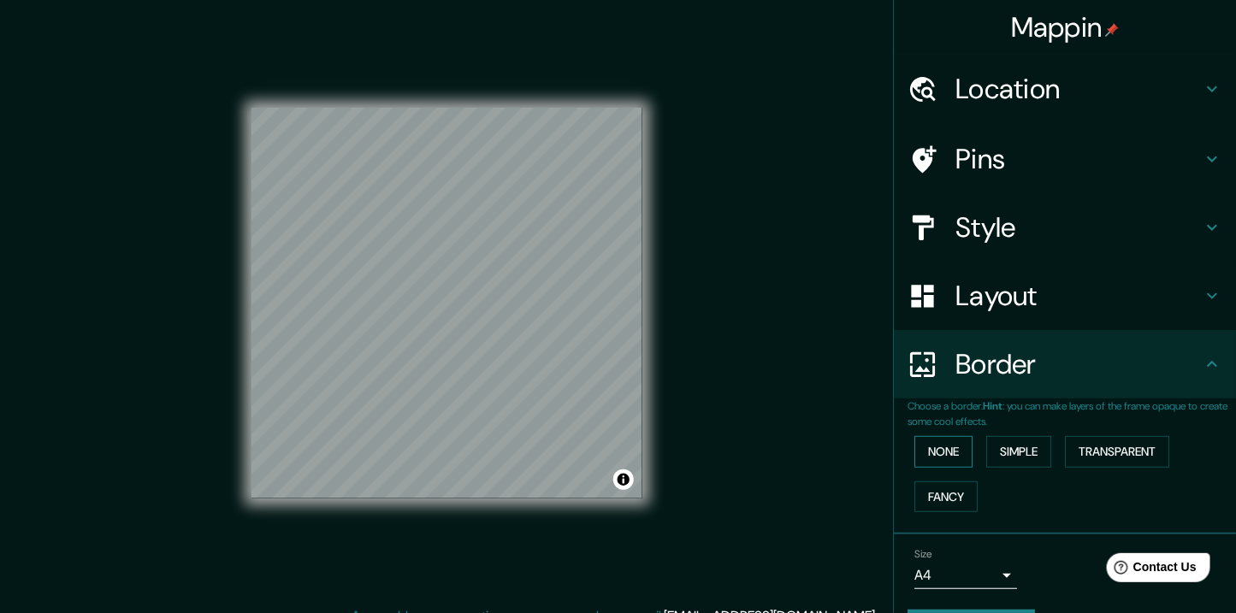
click at [941, 436] on button "None" at bounding box center [943, 452] width 58 height 32
click at [1016, 436] on button "Simple" at bounding box center [1018, 452] width 65 height 32
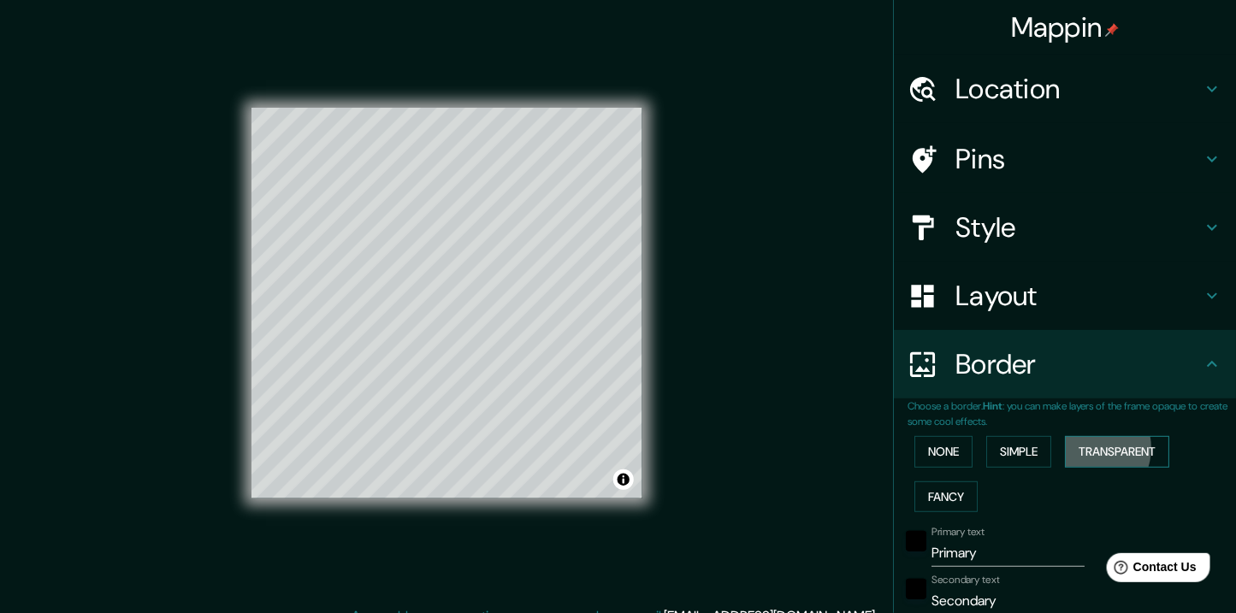
click at [1065, 436] on button "Transparent" at bounding box center [1117, 452] width 104 height 32
click at [978, 482] on button "Fancy" at bounding box center [945, 498] width 63 height 32
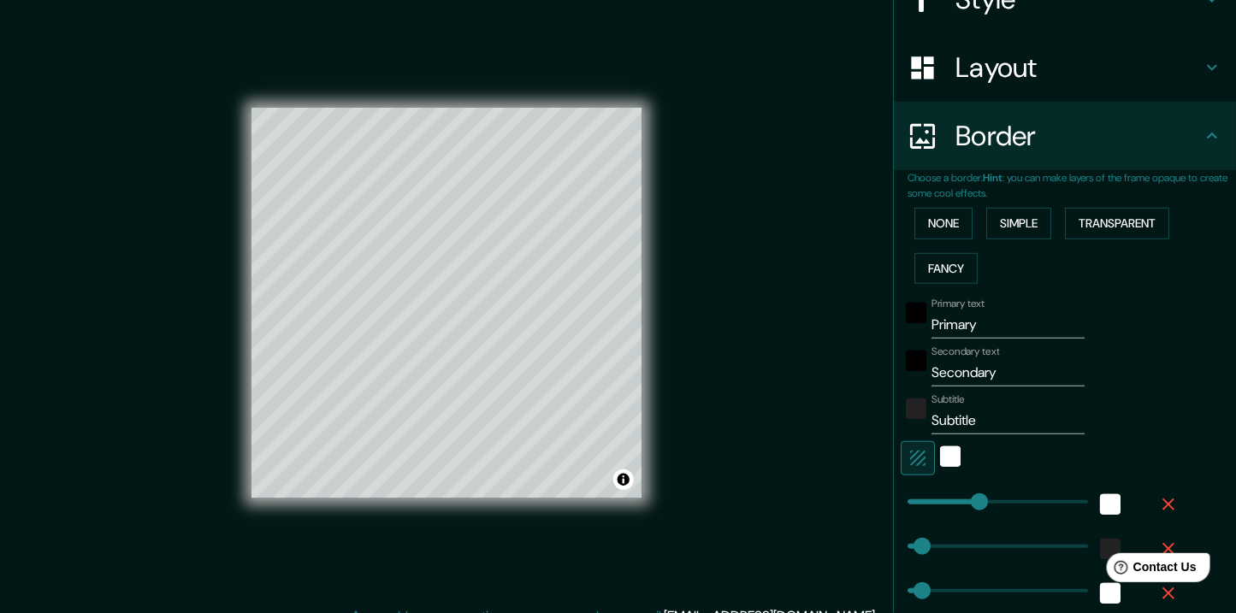
scroll to position [267, 0]
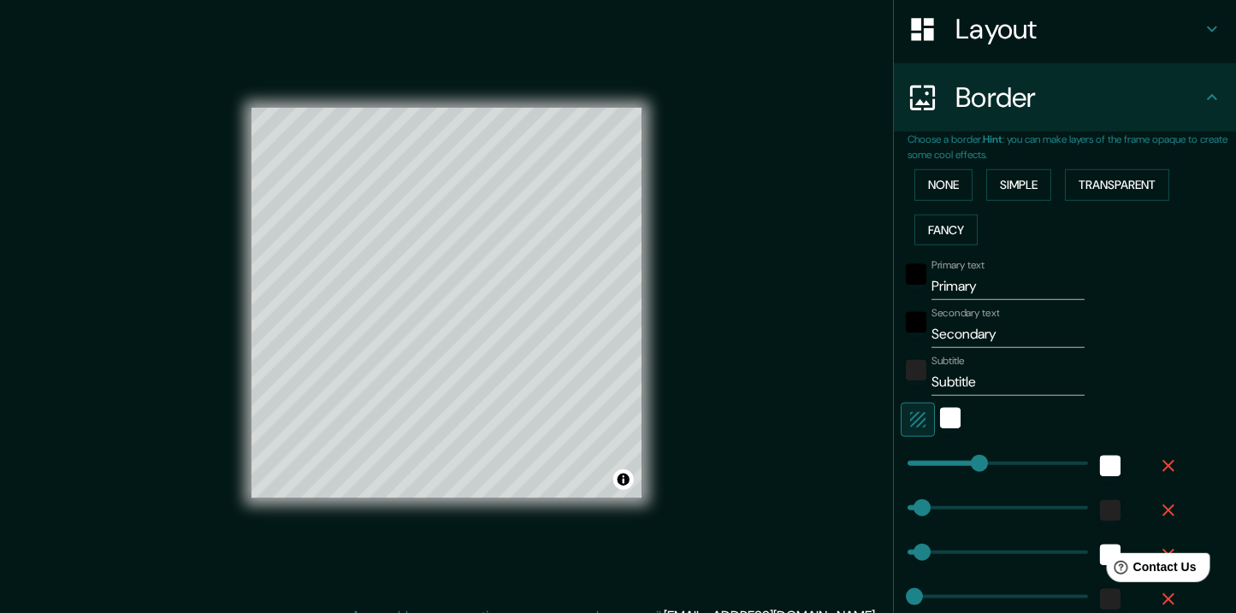
type input "182"
type input "18"
